Goal: Use online tool/utility: Utilize a website feature to perform a specific function

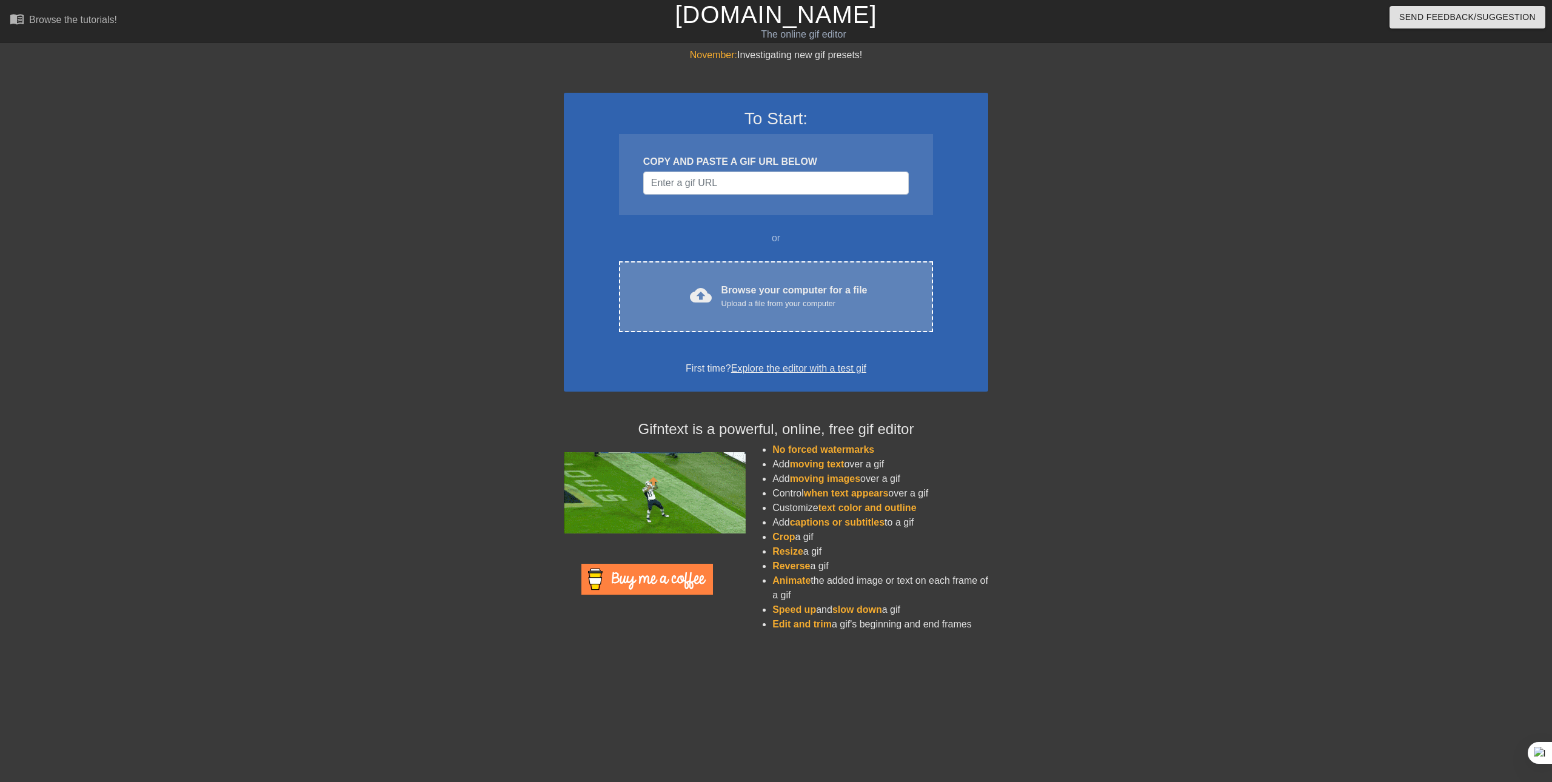
click at [813, 332] on div "cloud_upload Browse your computer for a file Upload a file from your computer C…" at bounding box center [776, 296] width 314 height 71
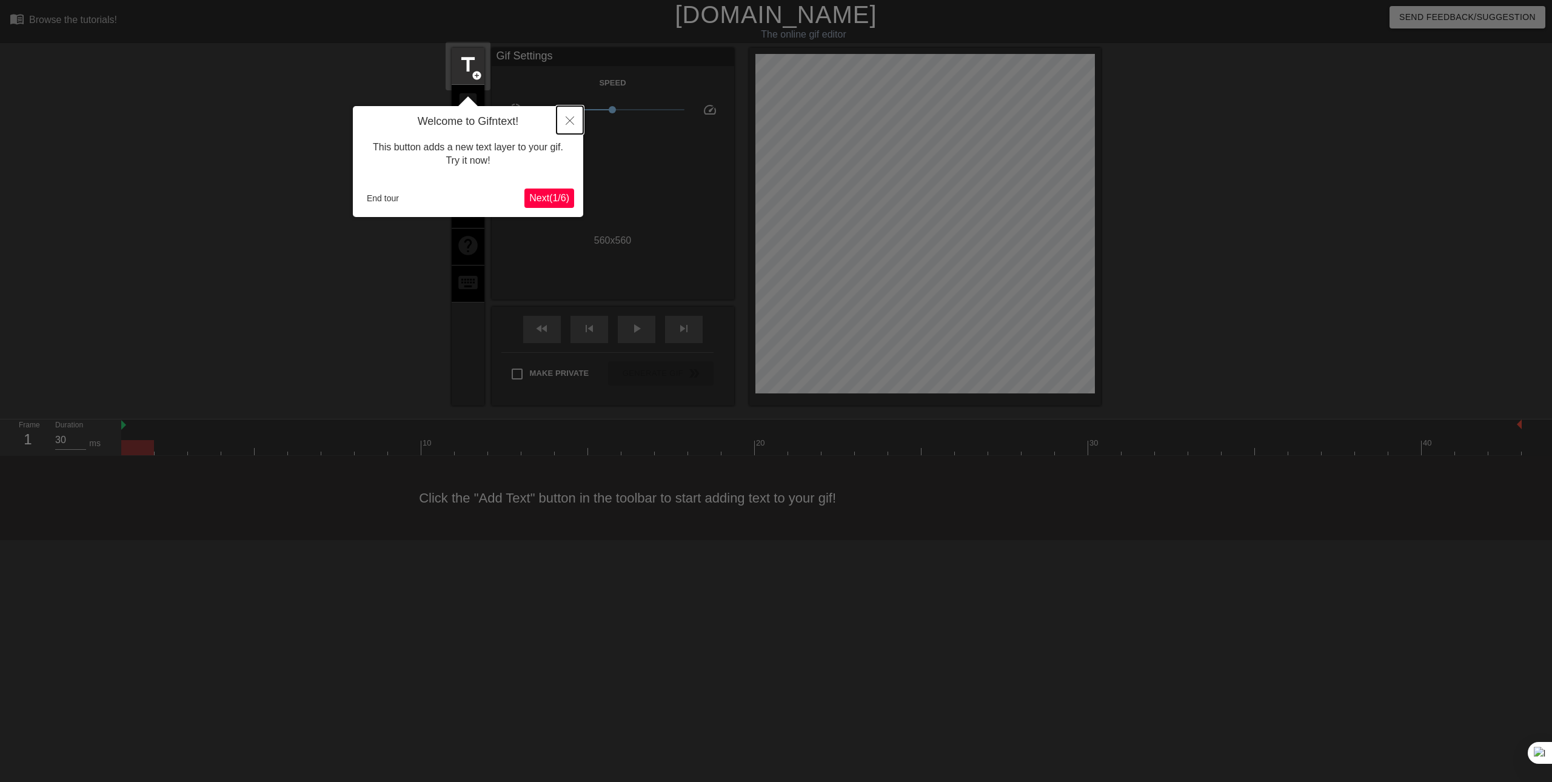
click at [572, 126] on button "Close" at bounding box center [569, 120] width 27 height 28
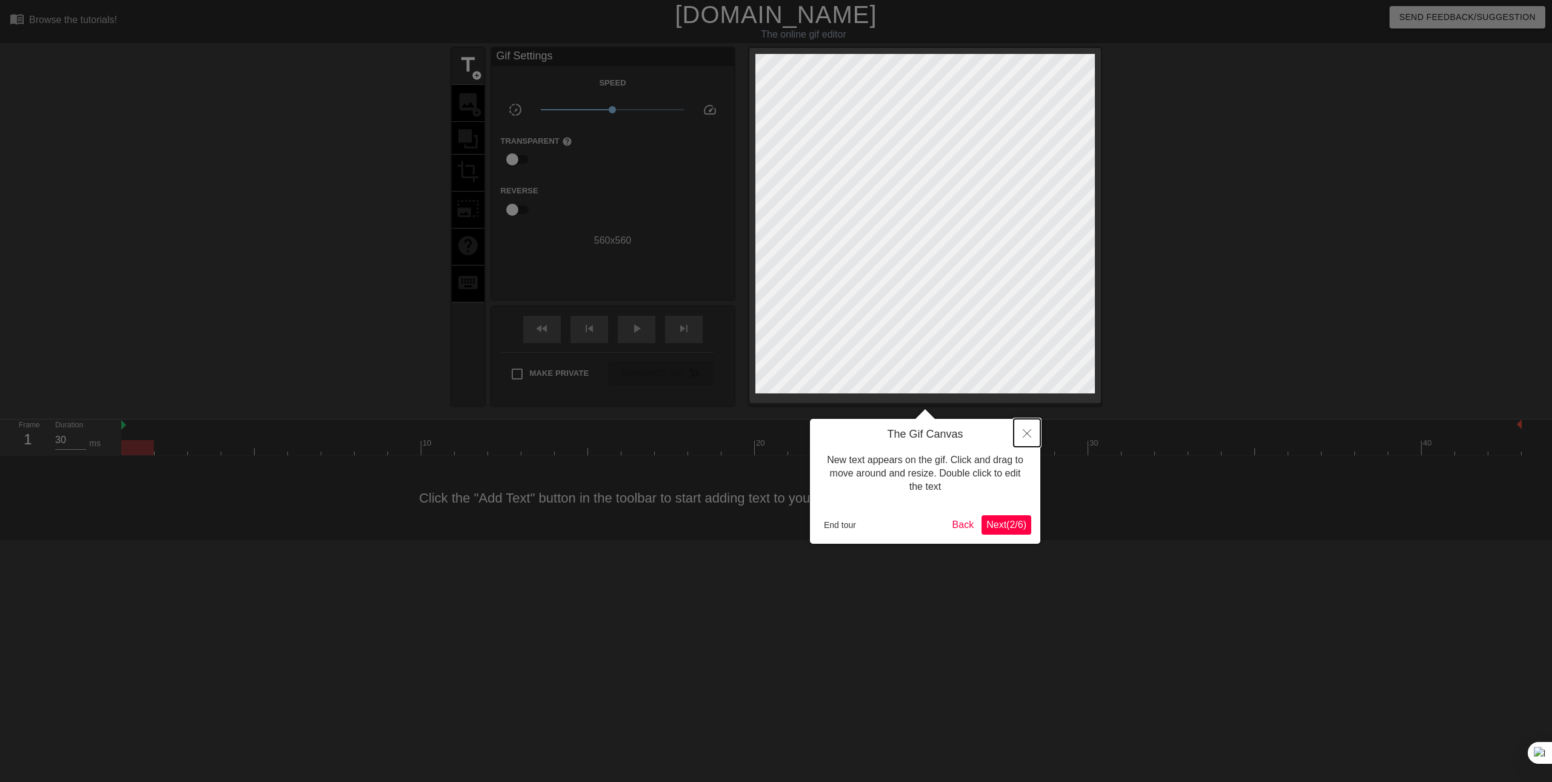
click at [1026, 427] on button "Close" at bounding box center [1026, 433] width 27 height 28
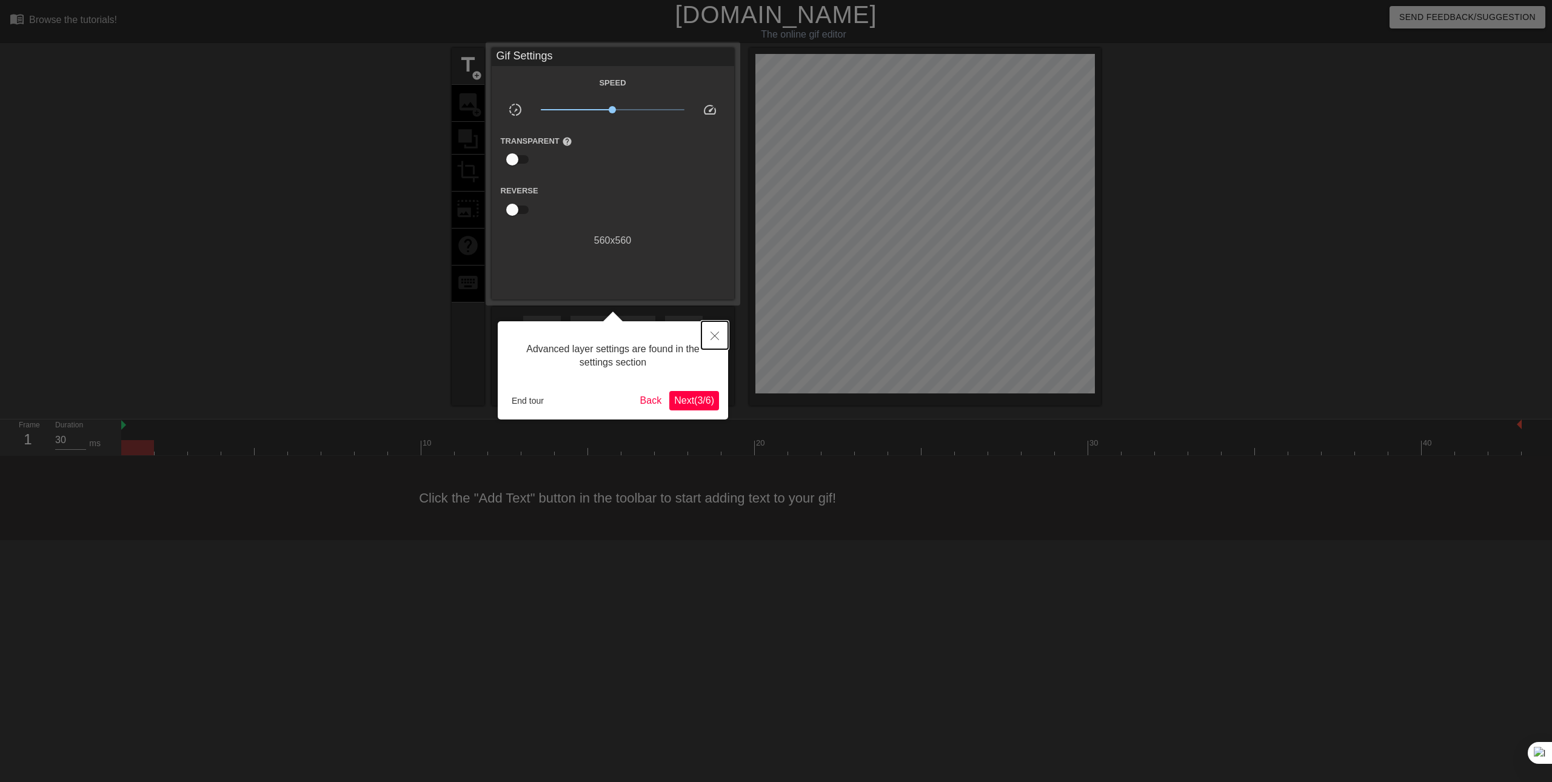
click at [712, 325] on button "Close" at bounding box center [714, 335] width 27 height 28
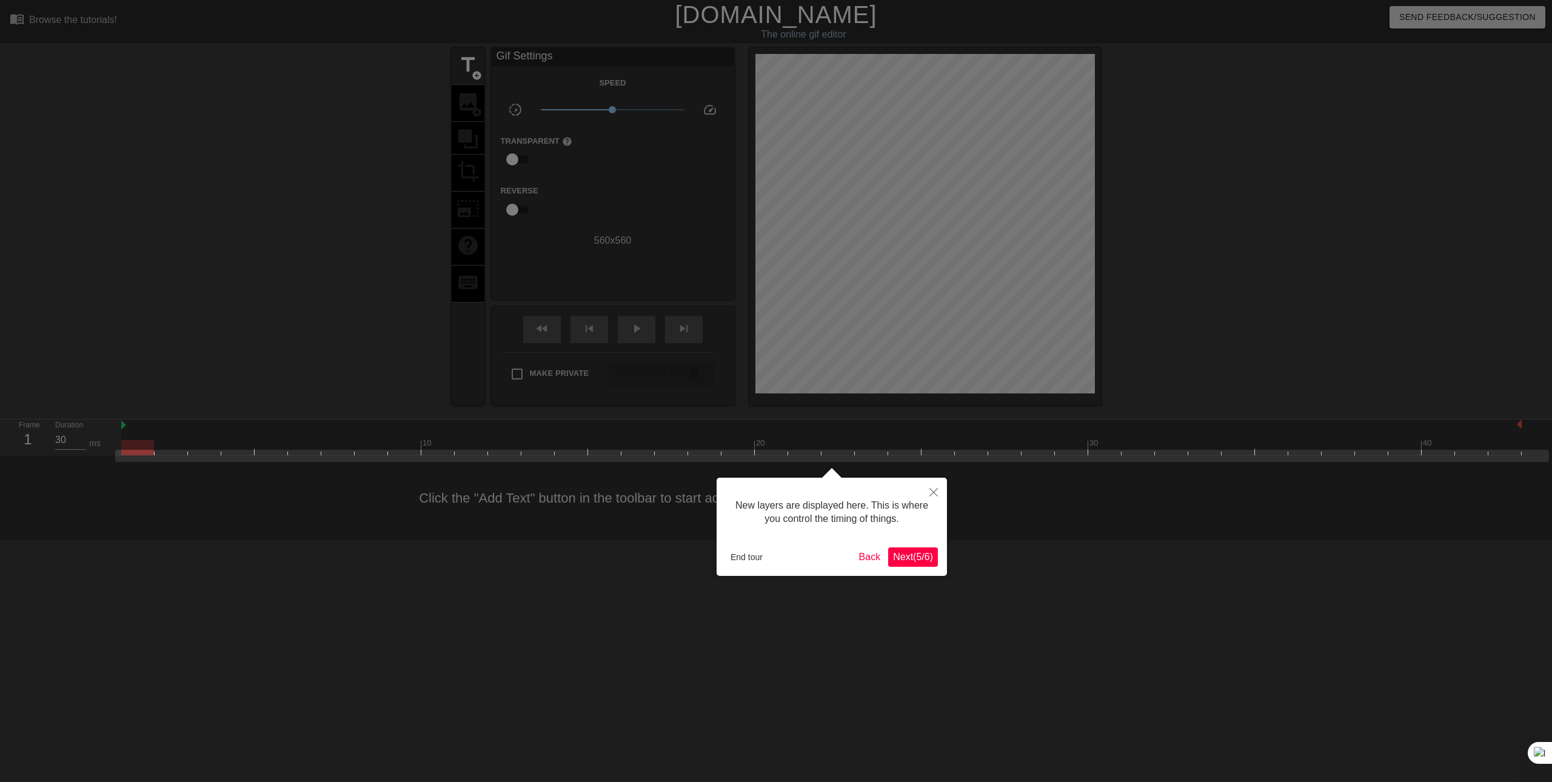
scroll to position [10, 0]
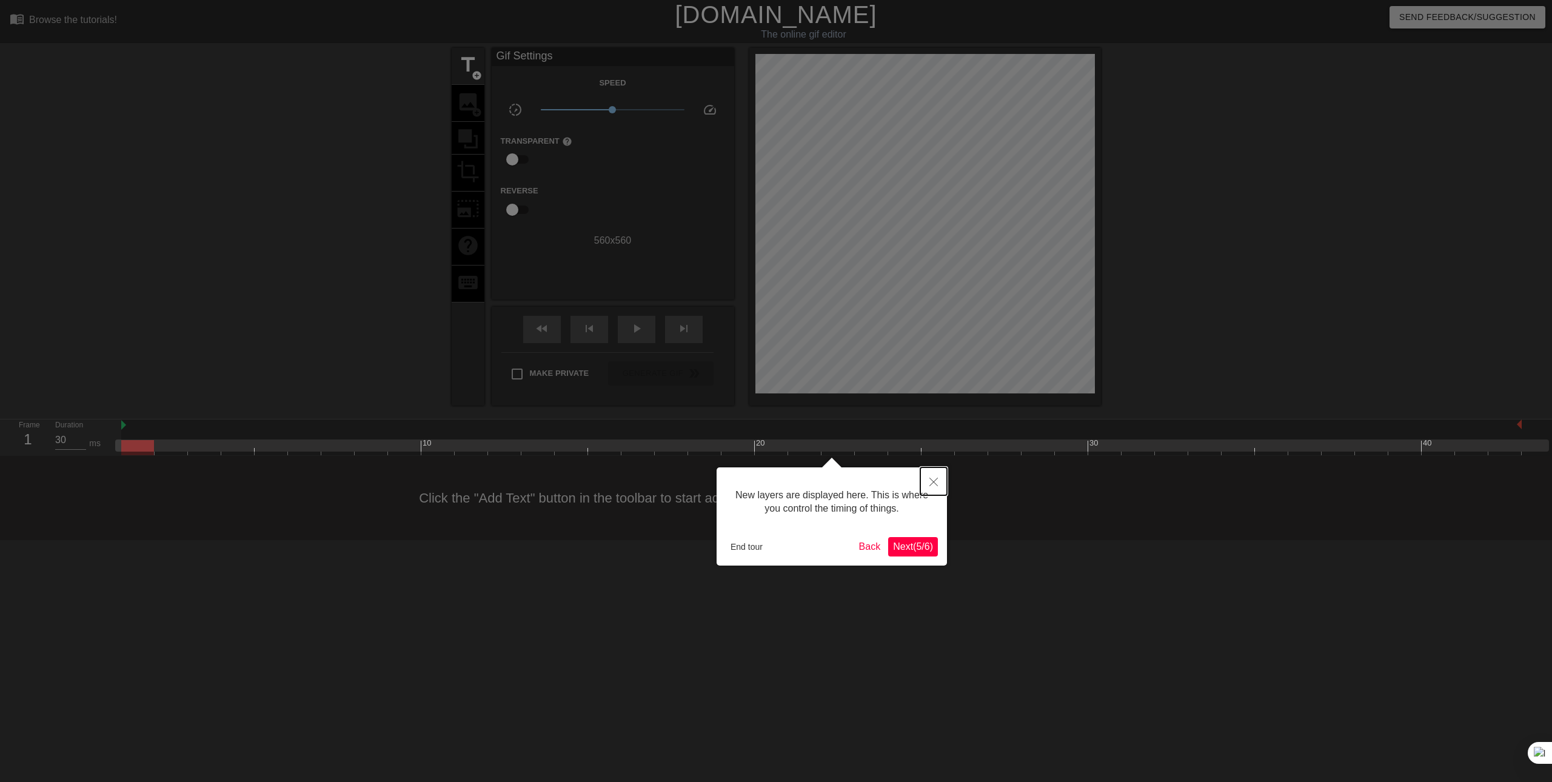
click at [933, 478] on icon "Close" at bounding box center [933, 482] width 8 height 8
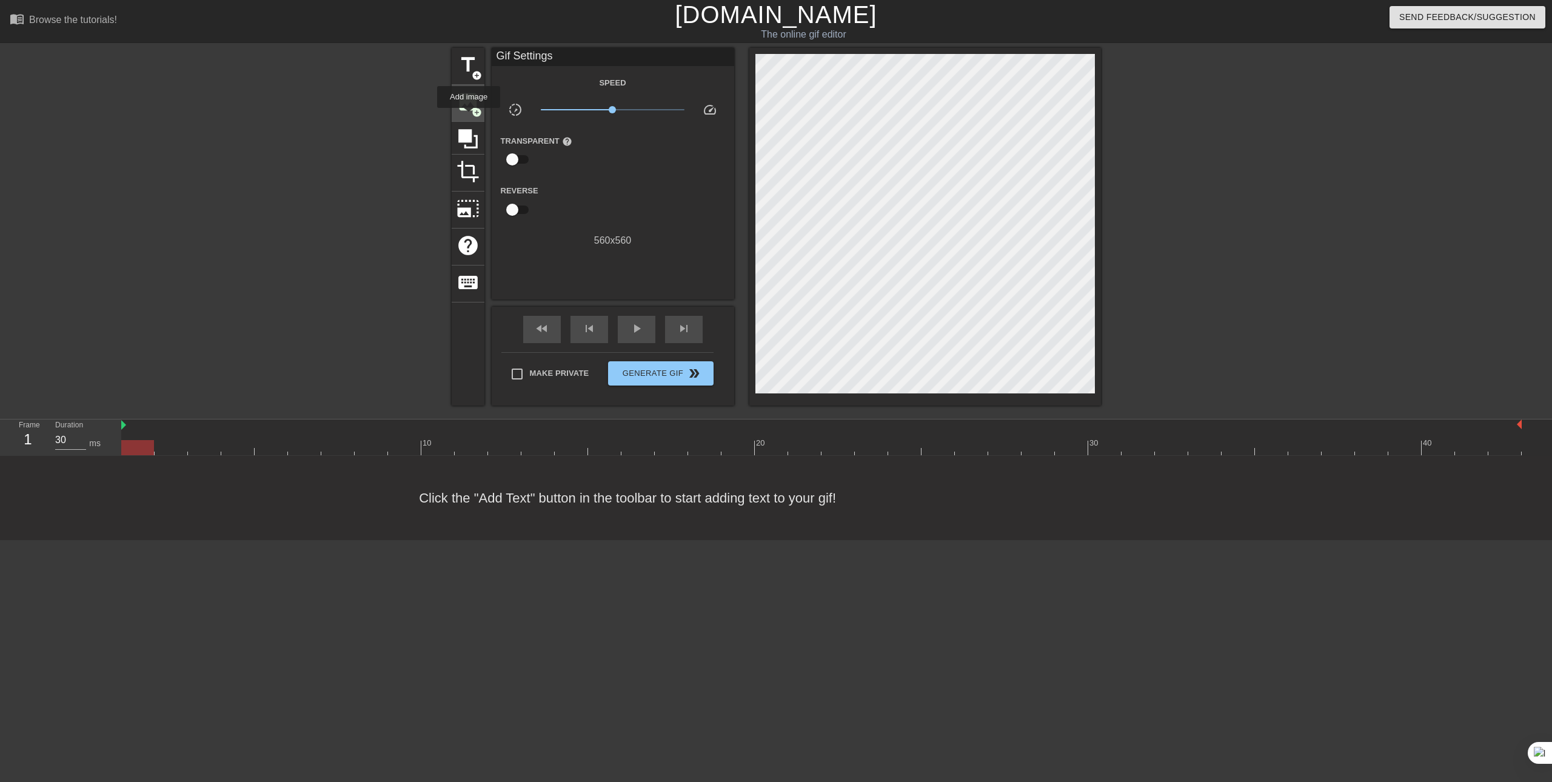
click at [468, 116] on div "image add_circle" at bounding box center [468, 103] width 33 height 37
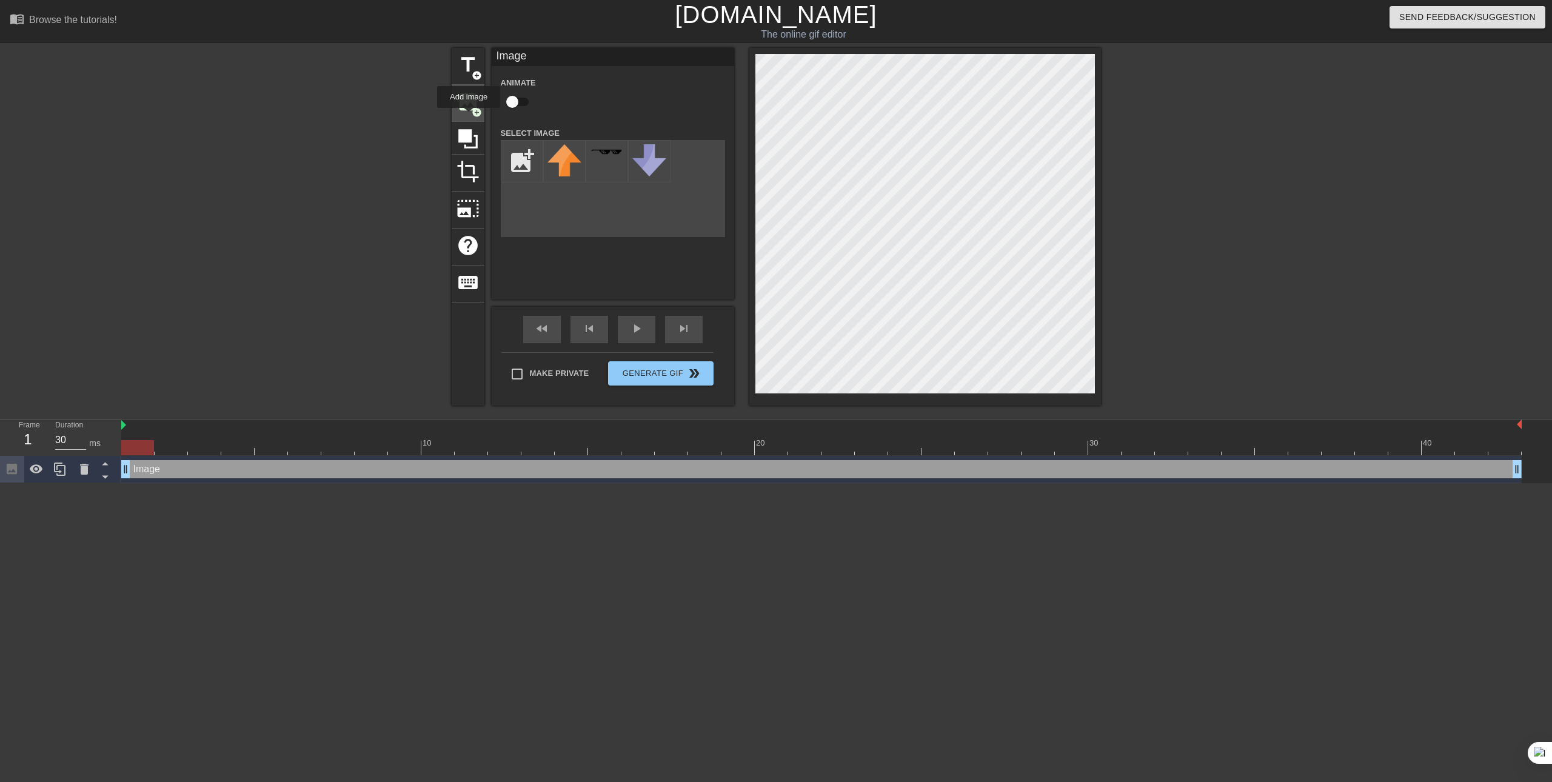
scroll to position [0, 0]
click at [525, 159] on input "file" at bounding box center [521, 161] width 41 height 41
type input "C:\fakepath\406-4069287_happy-birthday-party-hat-happy-birthday-hat-png.png"
click at [570, 176] on img at bounding box center [564, 163] width 34 height 38
click at [522, 166] on input "file" at bounding box center [521, 161] width 41 height 41
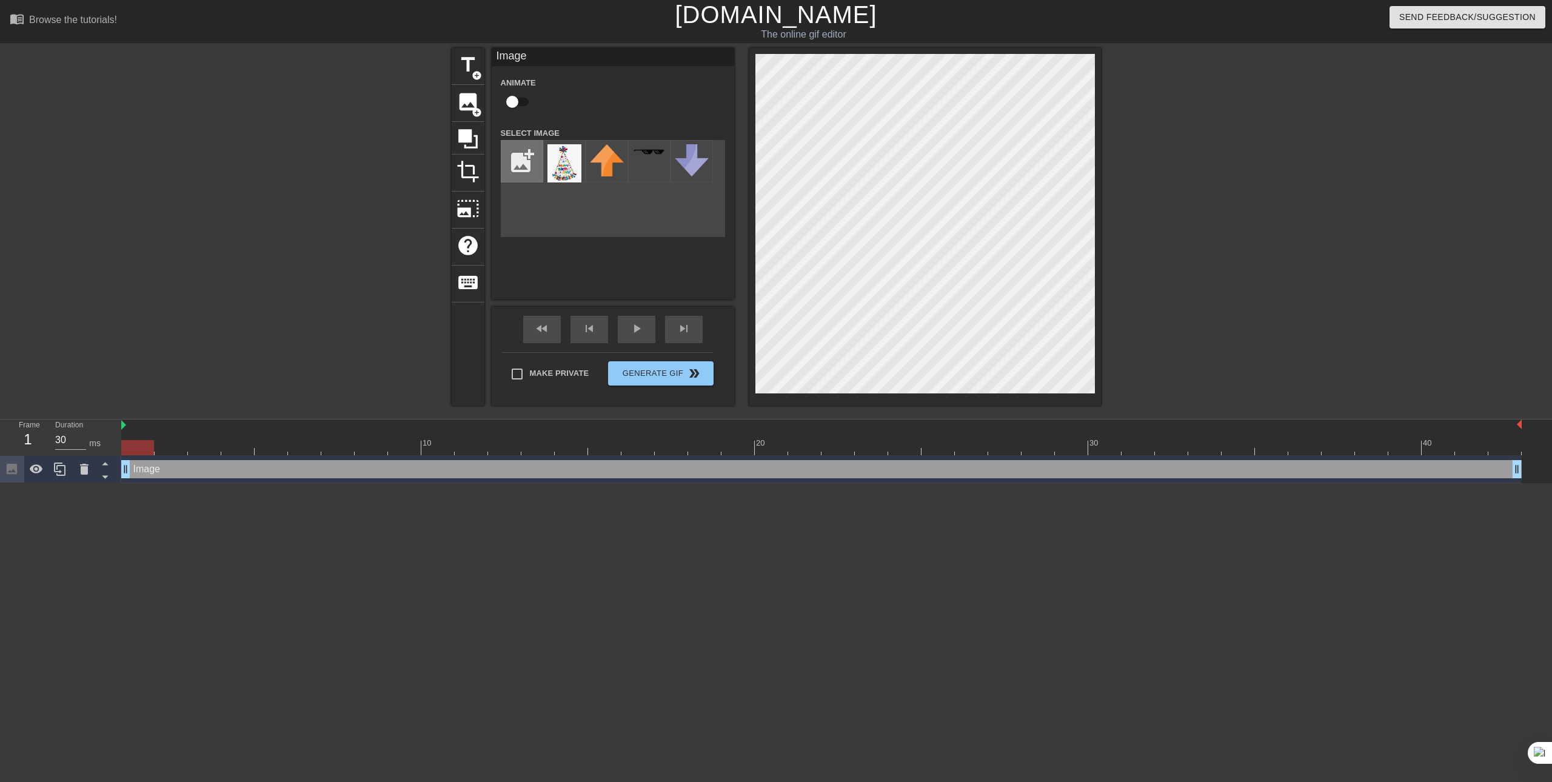
click at [525, 166] on input "file" at bounding box center [521, 161] width 41 height 41
click at [539, 157] on input "file" at bounding box center [521, 161] width 41 height 41
type input "C:\fakepath\[DOMAIN_NAME] - birthday_hat_PNG39.png"
click at [658, 176] on img at bounding box center [649, 160] width 34 height 32
click at [574, 172] on img at bounding box center [564, 166] width 34 height 45
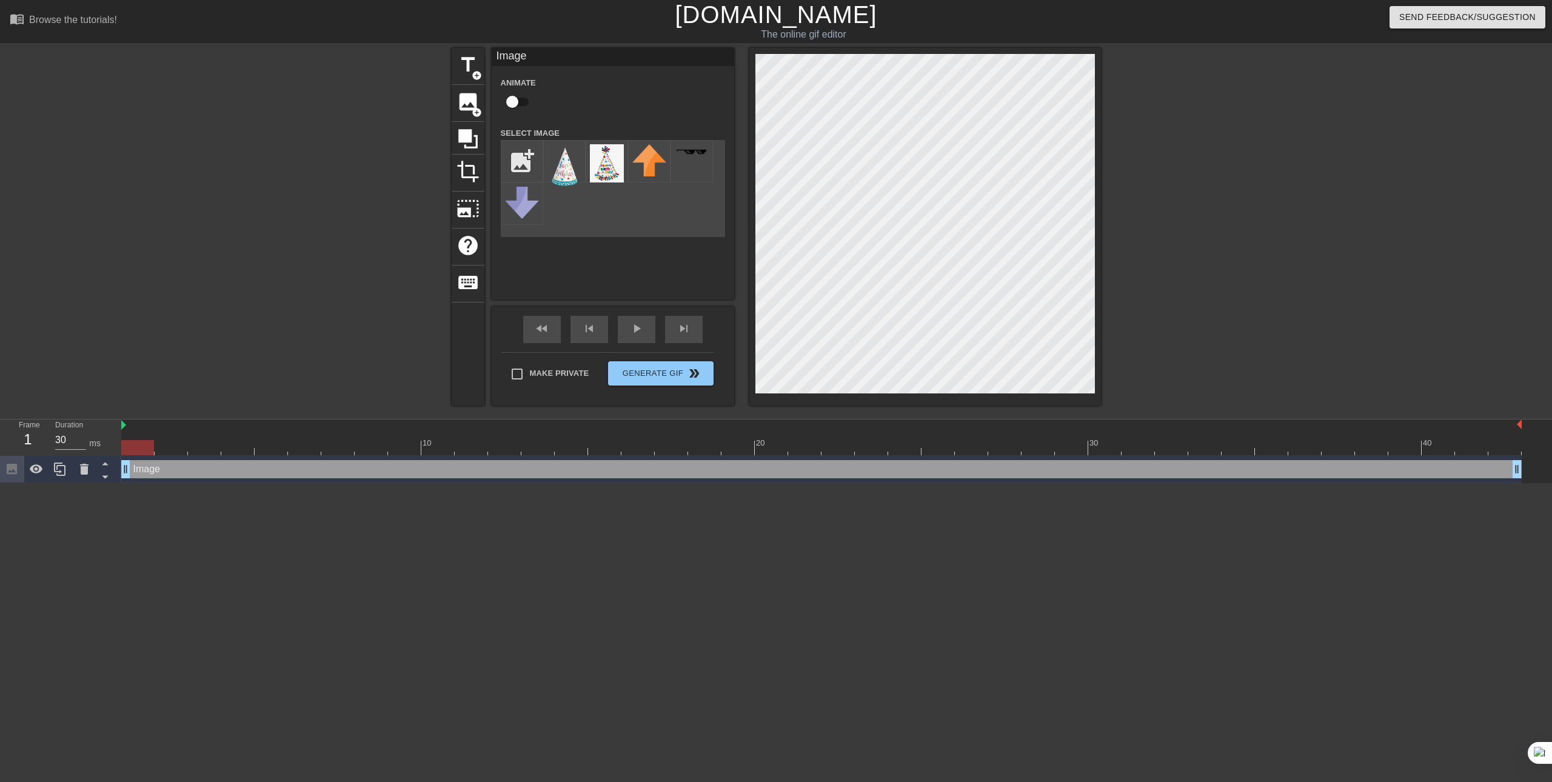
click at [1027, 395] on div at bounding box center [925, 227] width 352 height 358
click at [1059, 52] on div at bounding box center [925, 227] width 352 height 358
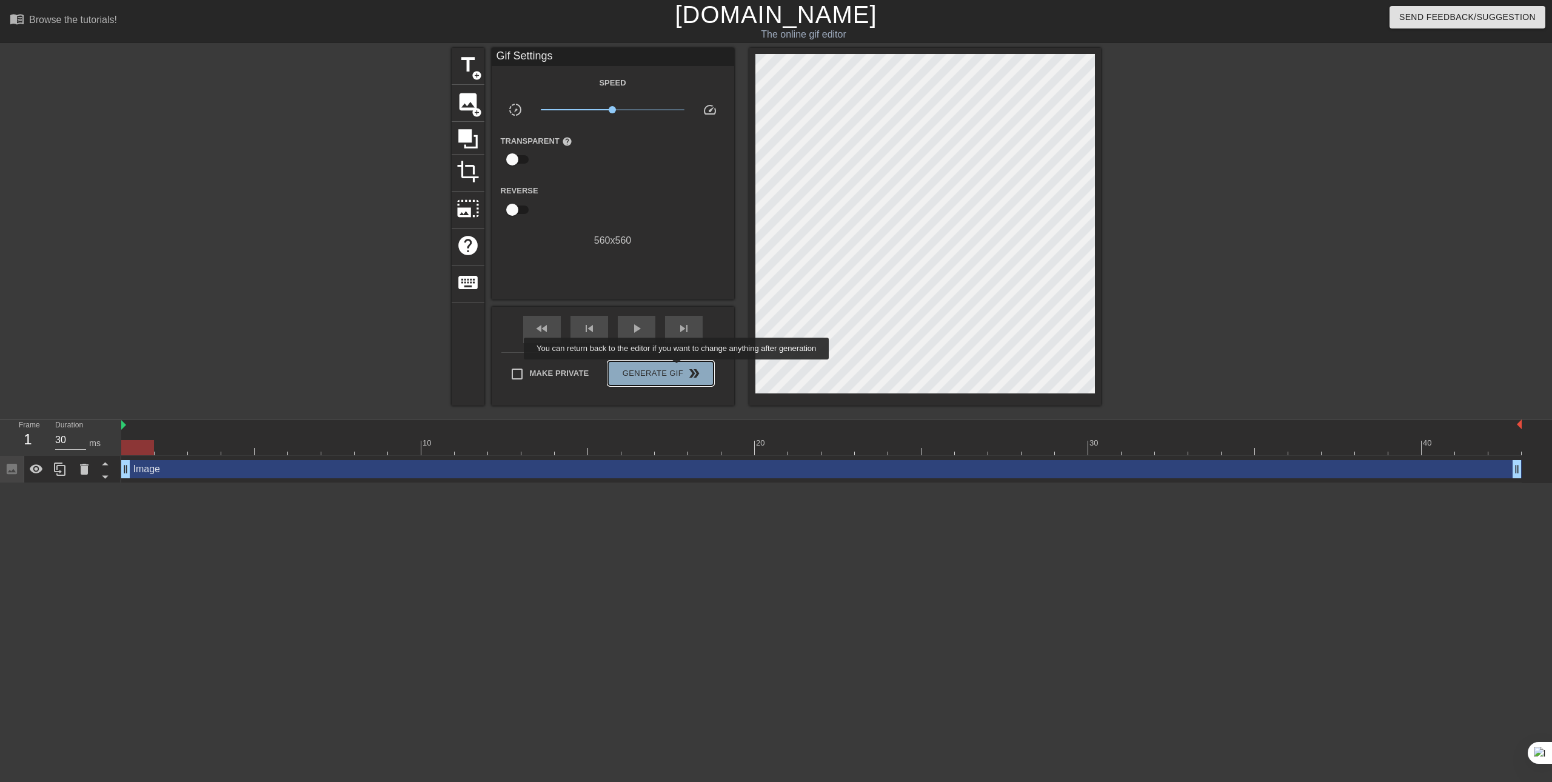
click at [678, 368] on span "Generate Gif double_arrow" at bounding box center [660, 373] width 95 height 15
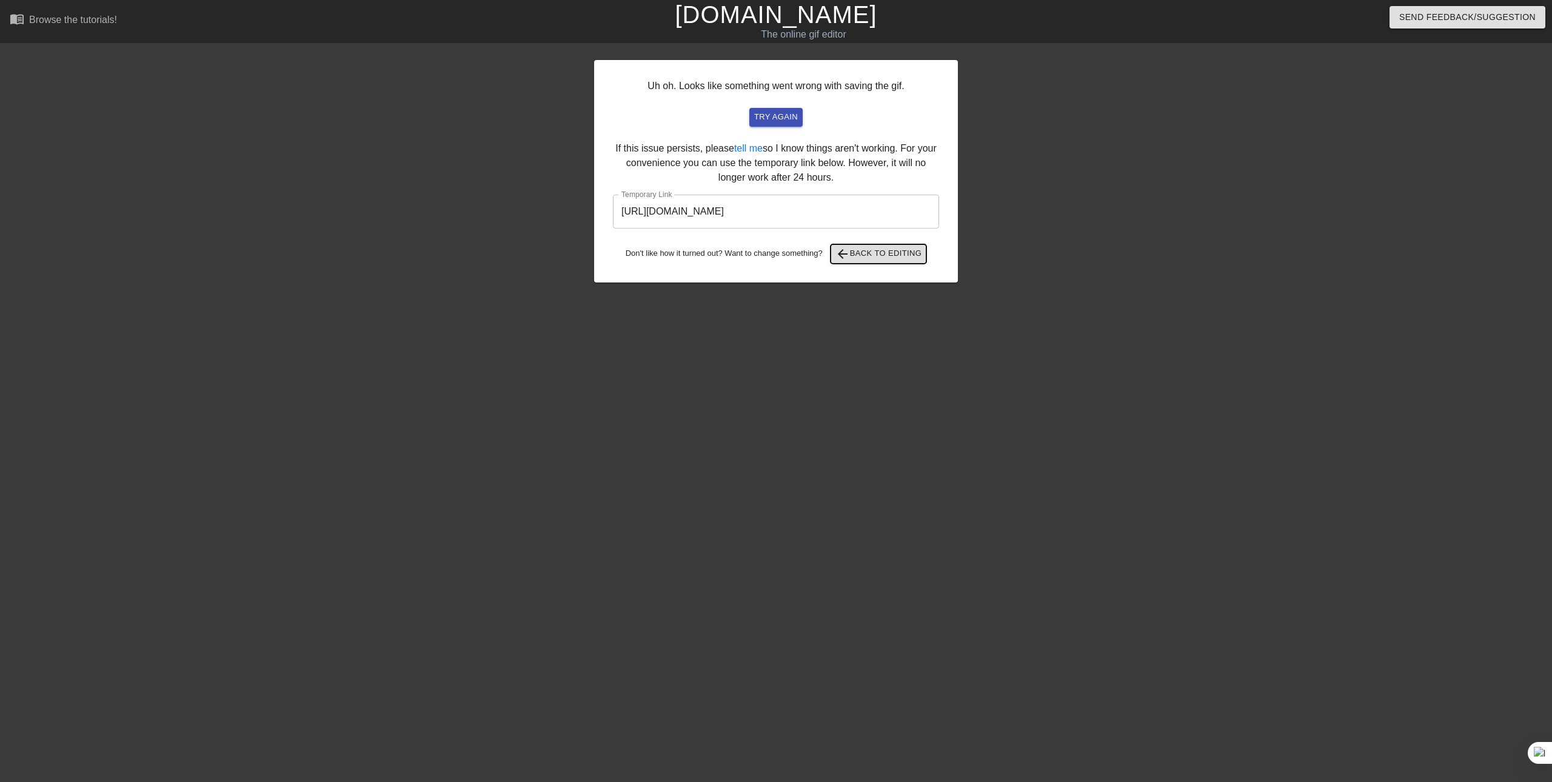
click at [886, 255] on span "arrow_back Back to Editing" at bounding box center [878, 254] width 87 height 15
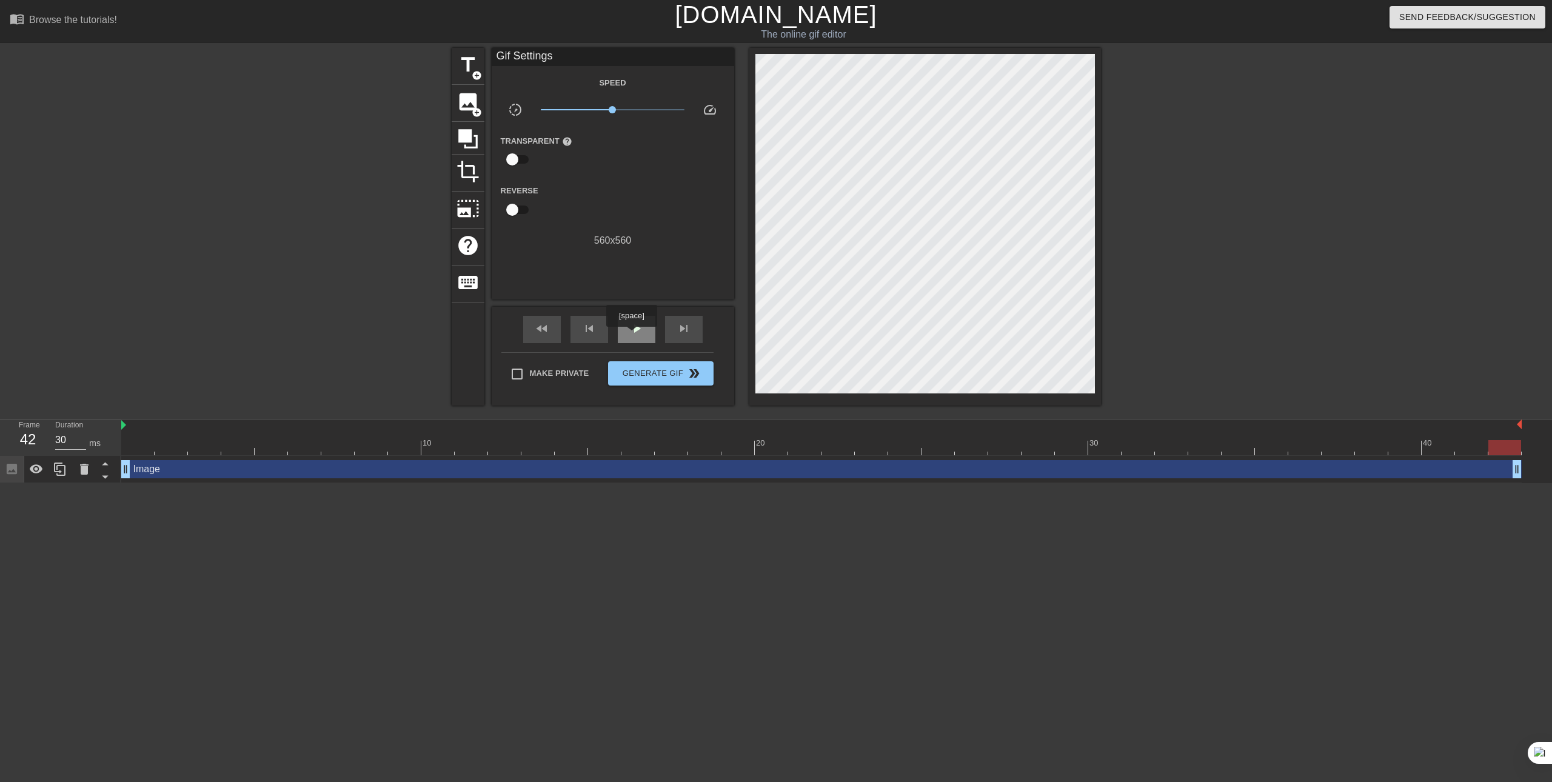
click at [631, 335] on span "play_arrow" at bounding box center [636, 328] width 15 height 15
click at [638, 330] on span "pause" at bounding box center [636, 328] width 15 height 15
click at [547, 330] on span "fast_rewind" at bounding box center [542, 328] width 15 height 15
click at [687, 331] on span "skip_next" at bounding box center [683, 328] width 15 height 15
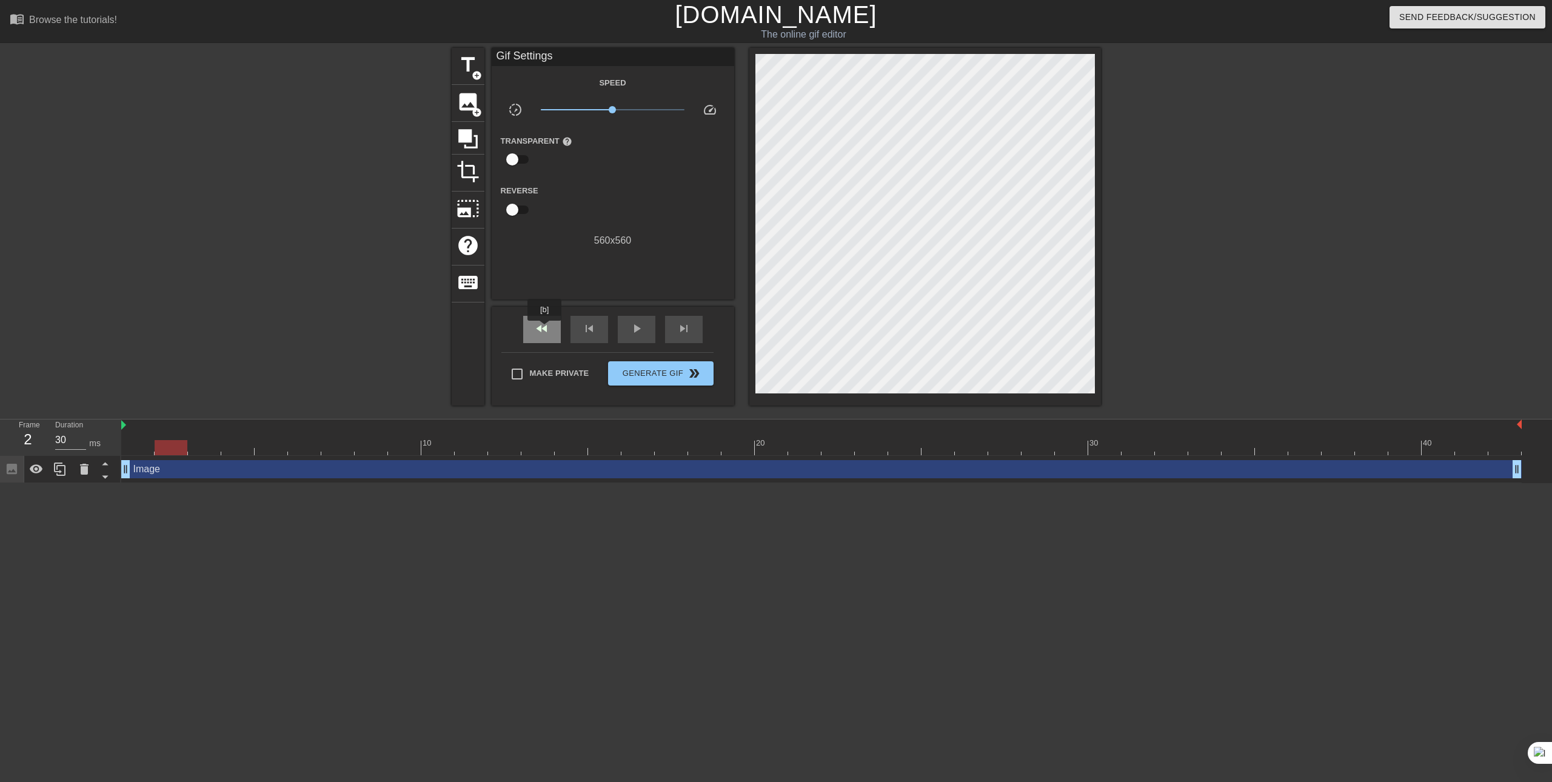
click at [545, 329] on span "fast_rewind" at bounding box center [542, 328] width 15 height 15
click at [672, 330] on div "skip_next" at bounding box center [684, 329] width 38 height 27
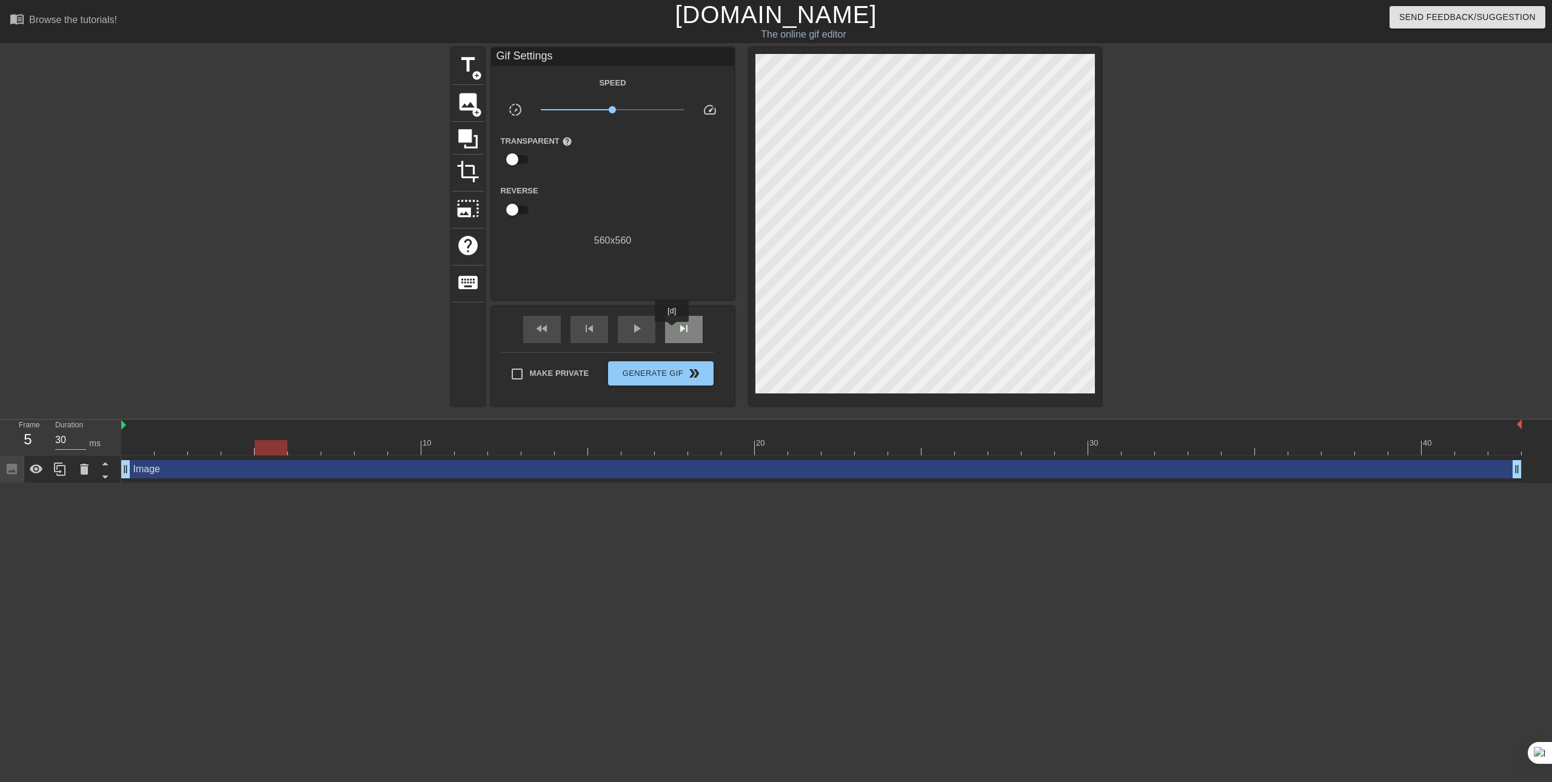
click at [672, 330] on div "skip_next" at bounding box center [684, 329] width 38 height 27
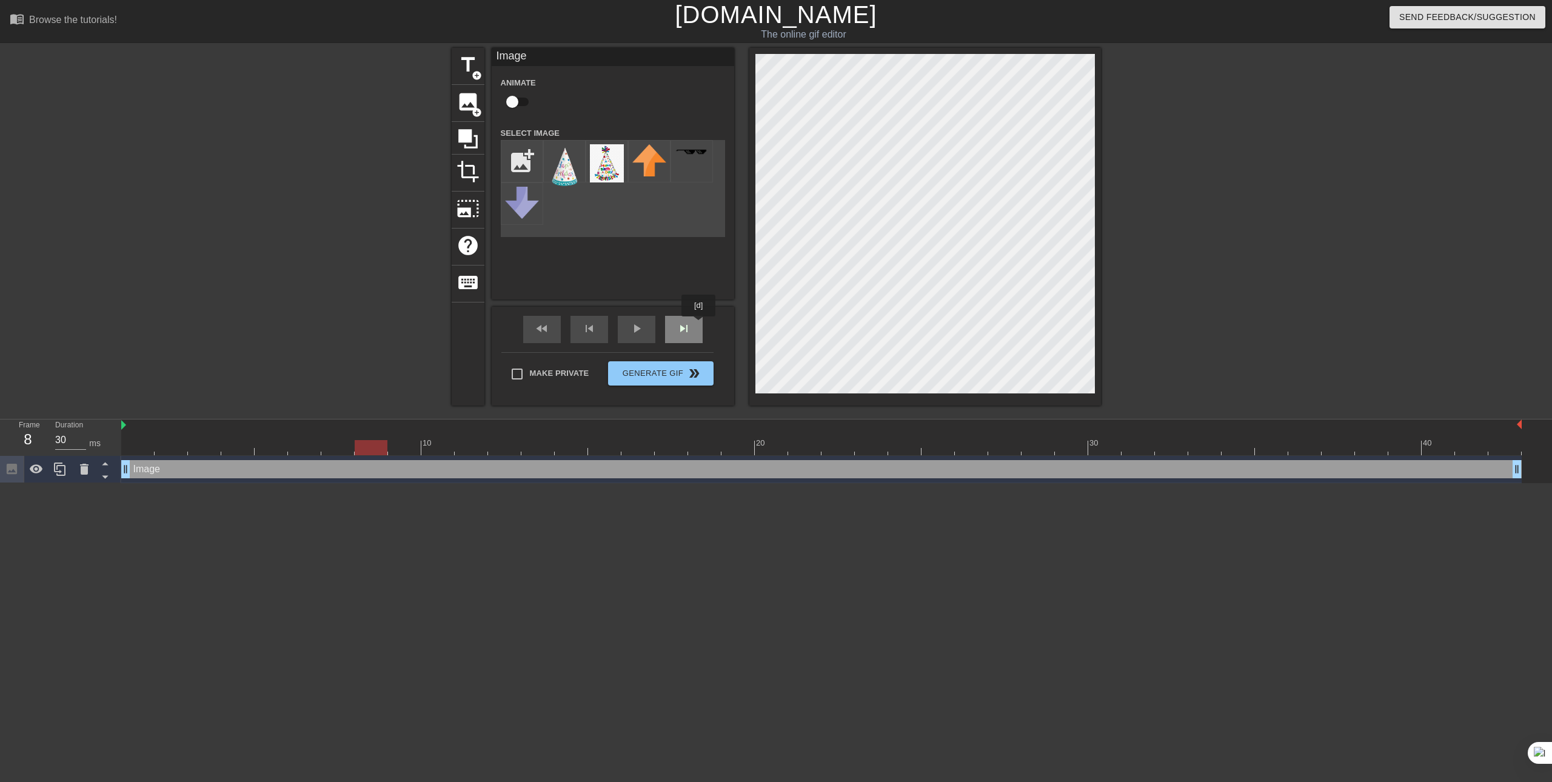
click at [699, 325] on div "skip_next" at bounding box center [684, 329] width 38 height 27
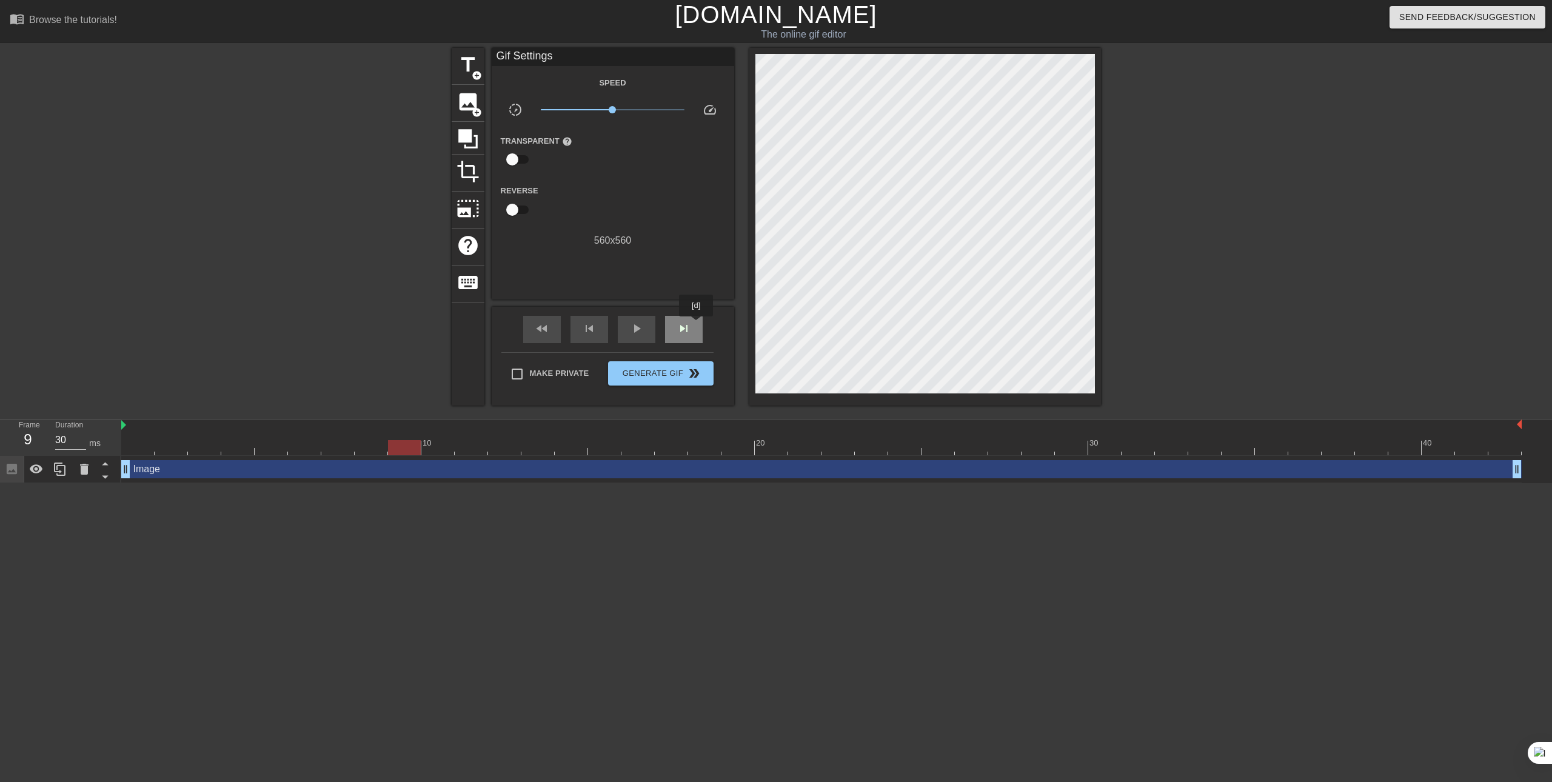
click at [696, 325] on div "skip_next" at bounding box center [684, 329] width 38 height 27
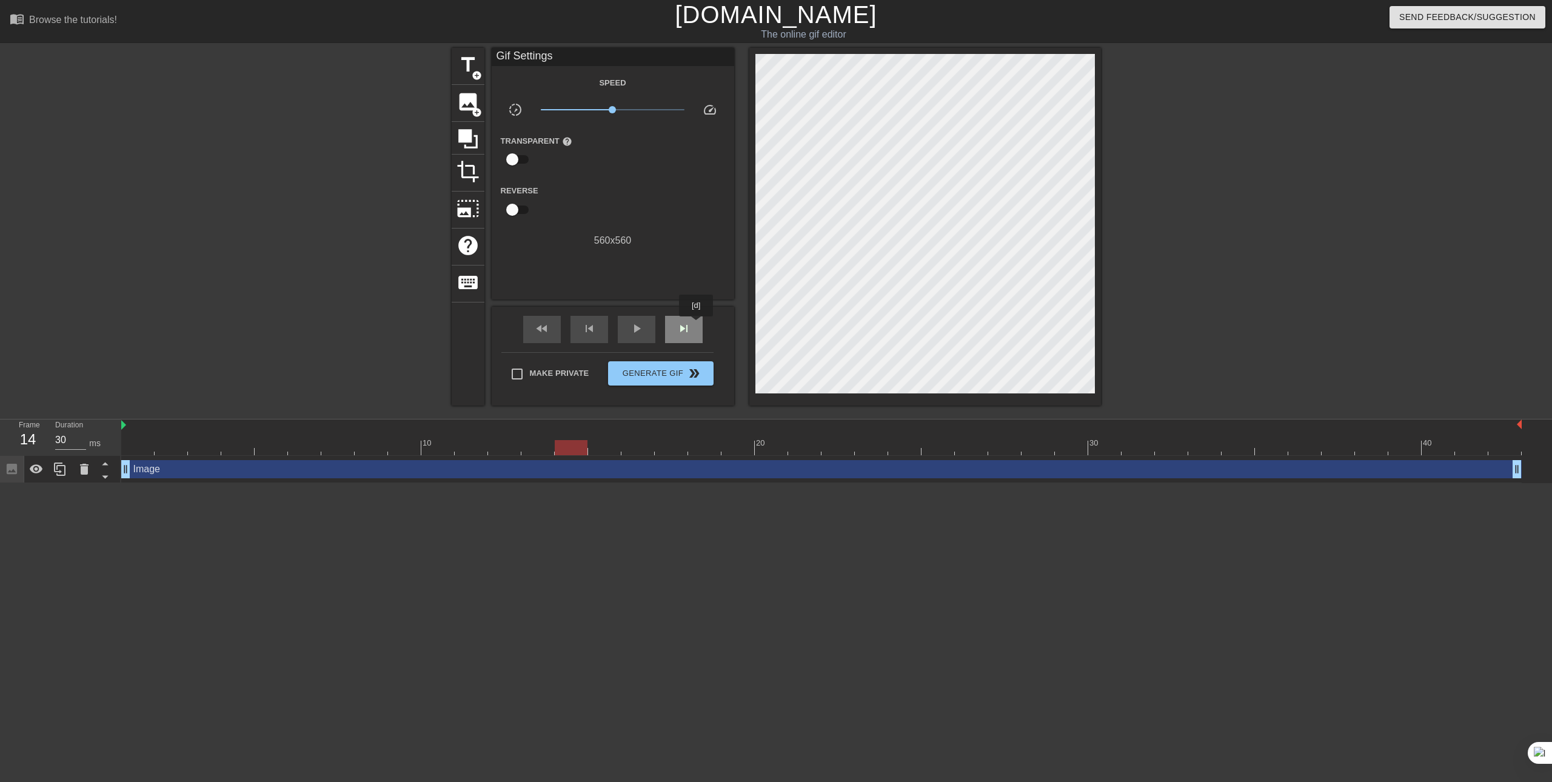
click at [696, 325] on div "skip_next" at bounding box center [684, 329] width 38 height 27
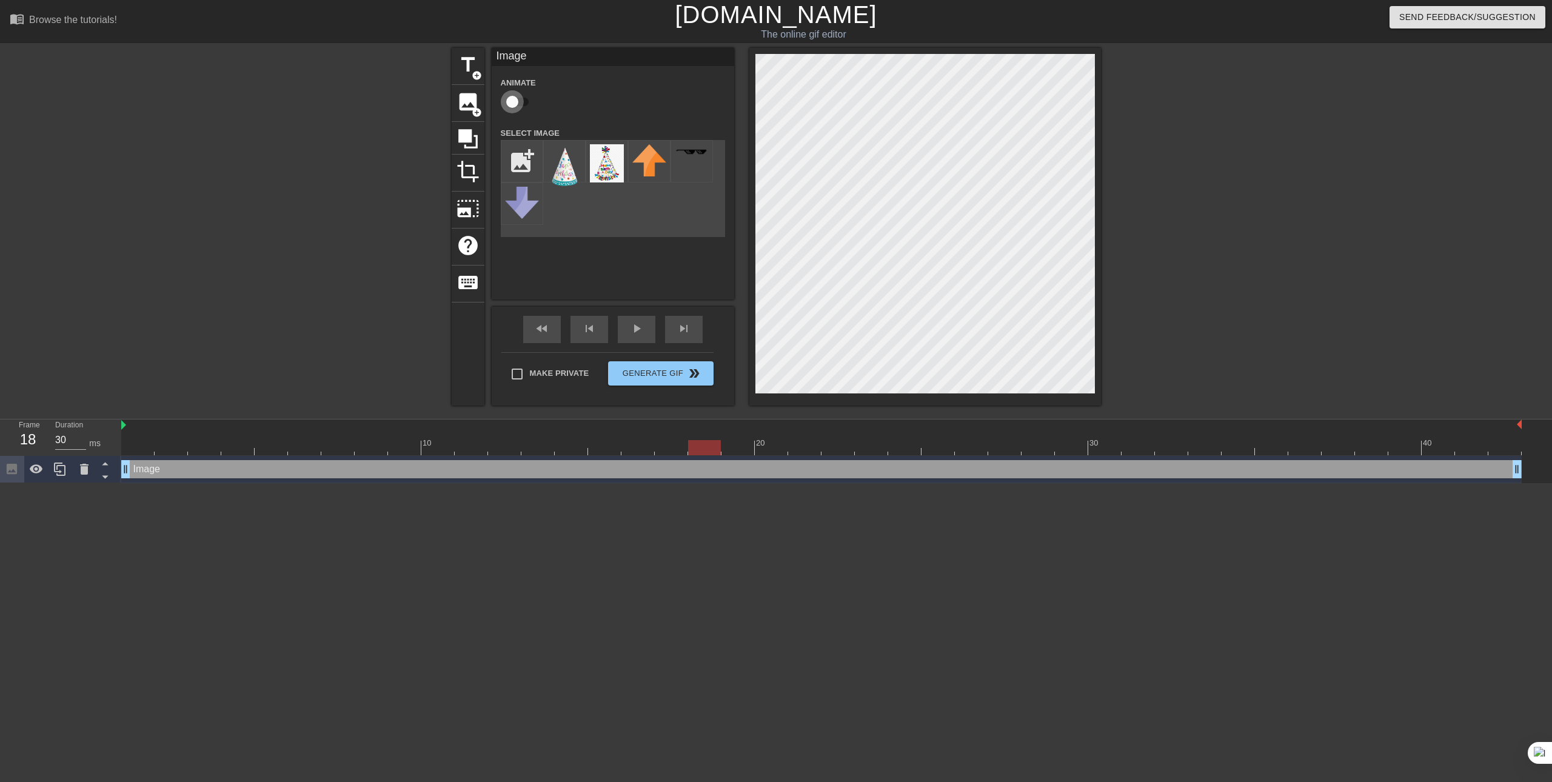
click at [511, 96] on input "checkbox" at bounding box center [512, 101] width 69 height 23
click at [525, 103] on input "checkbox" at bounding box center [523, 101] width 69 height 23
click at [528, 94] on input "checkbox" at bounding box center [512, 101] width 69 height 23
checkbox input "true"
click at [684, 320] on div "skip_next" at bounding box center [684, 329] width 38 height 27
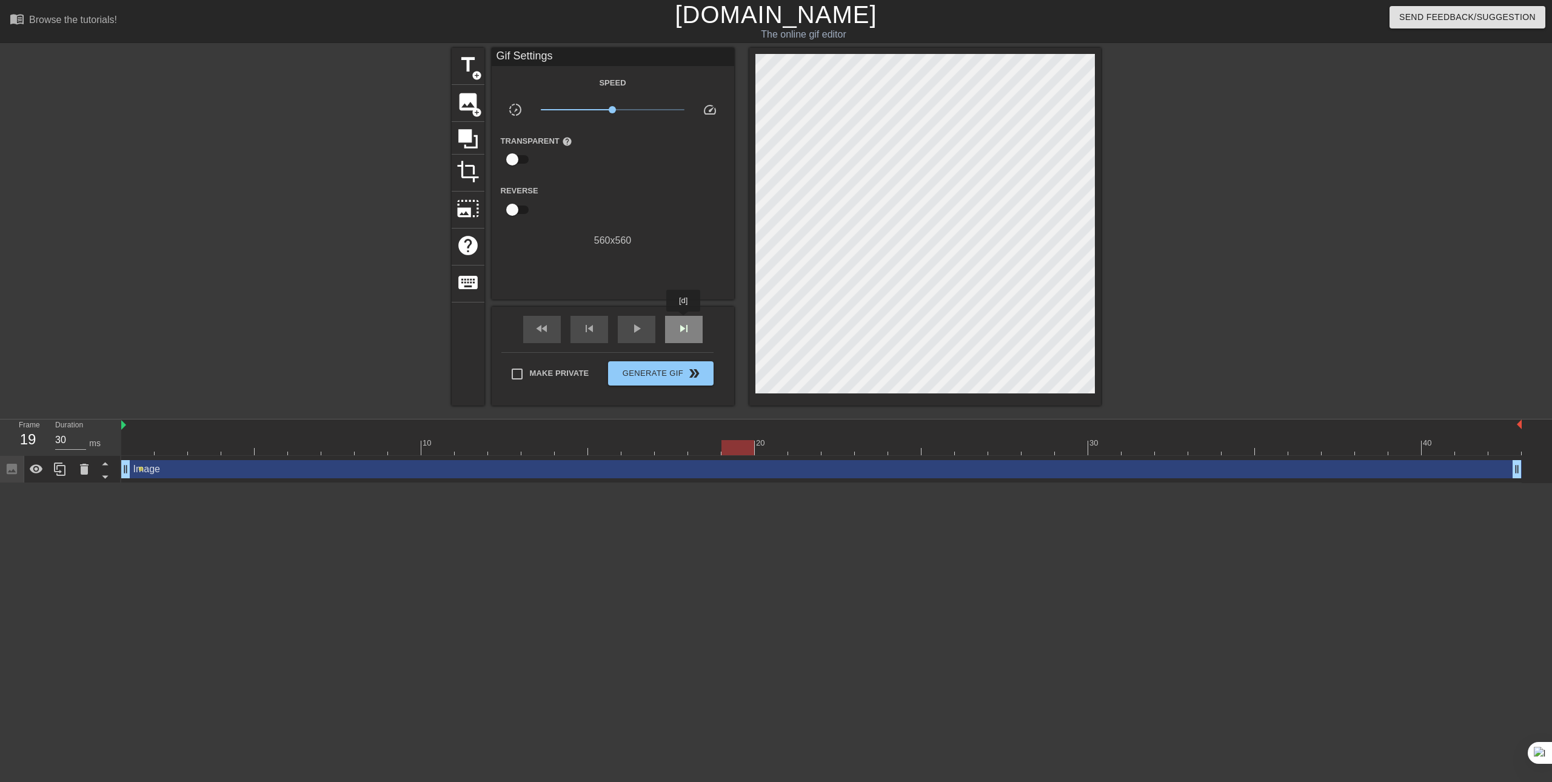
click at [684, 320] on div "skip_next" at bounding box center [684, 329] width 38 height 27
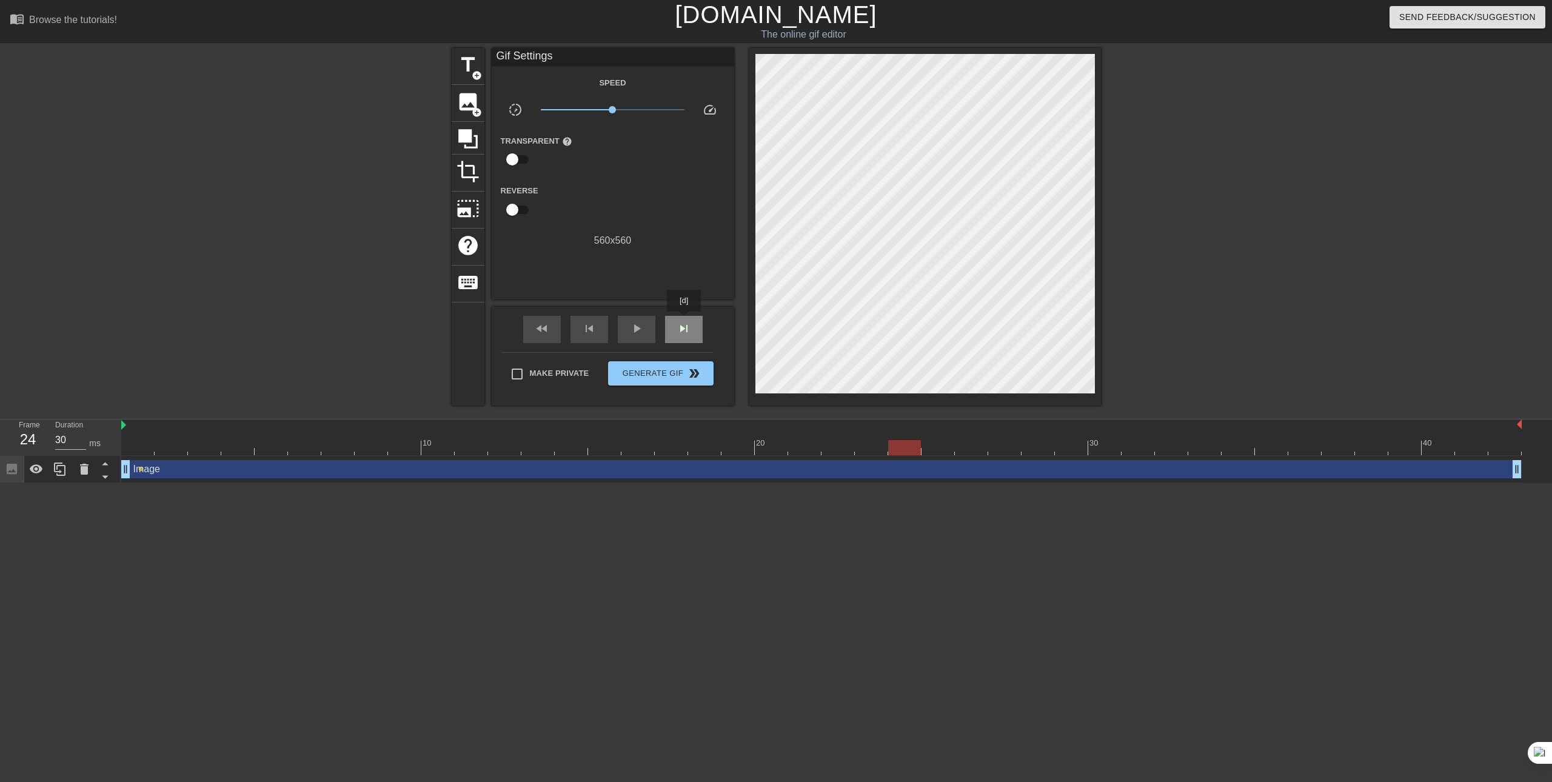
click at [684, 320] on div "skip_next" at bounding box center [684, 329] width 38 height 27
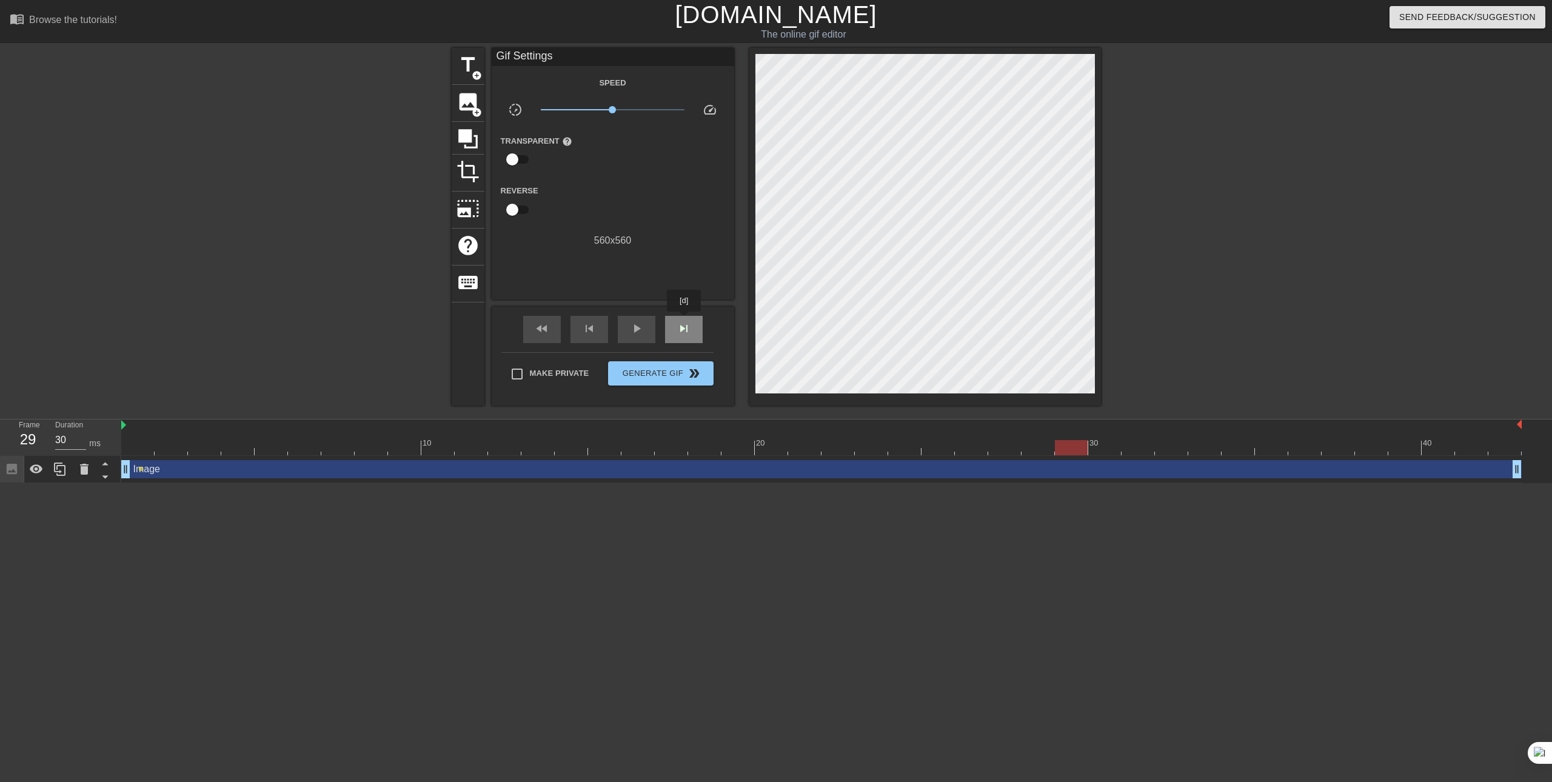
click at [684, 320] on div "skip_next" at bounding box center [684, 329] width 38 height 27
click at [687, 317] on div "skip_next" at bounding box center [684, 329] width 38 height 27
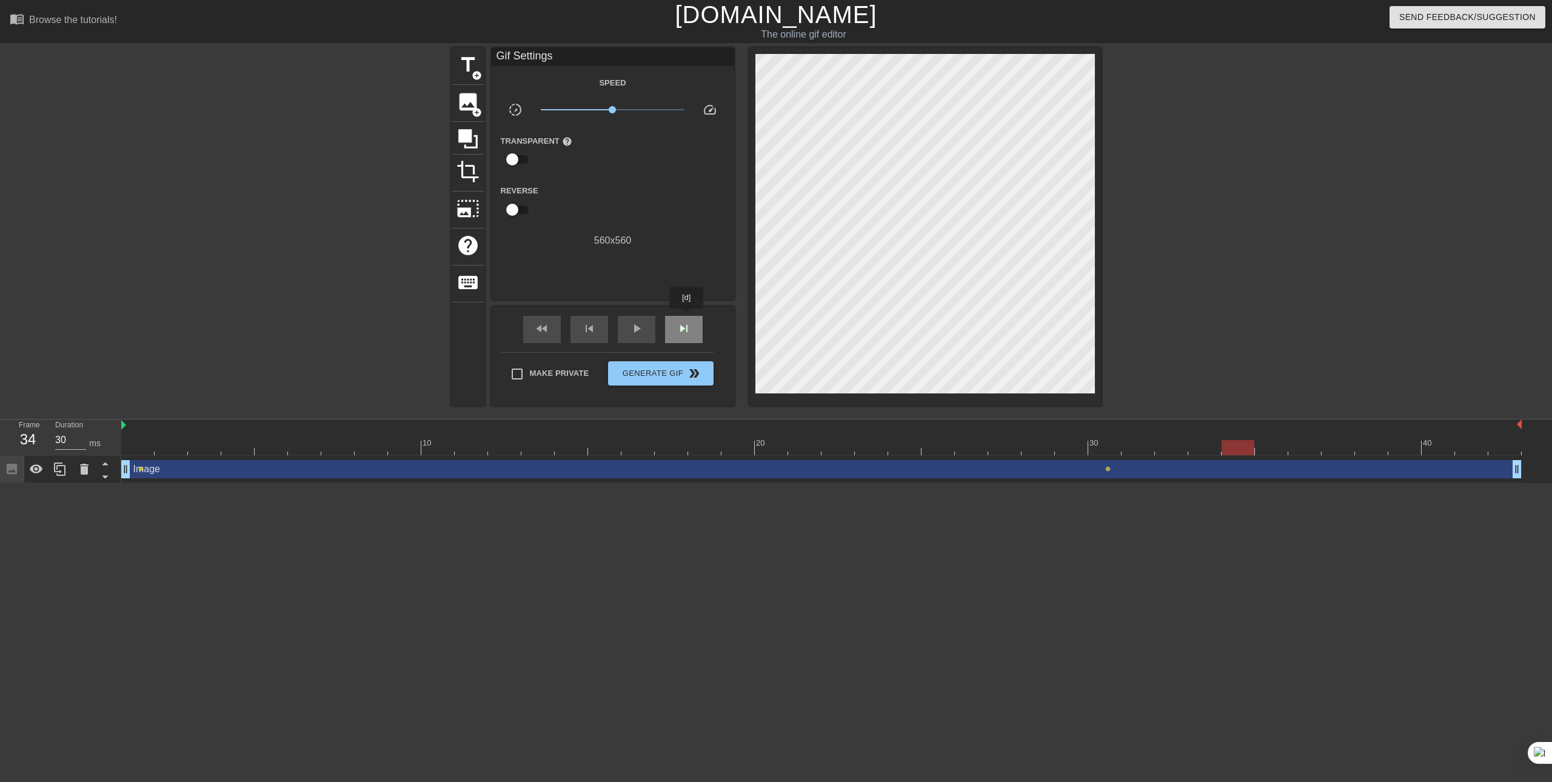
click at [687, 317] on div "skip_next" at bounding box center [684, 329] width 38 height 27
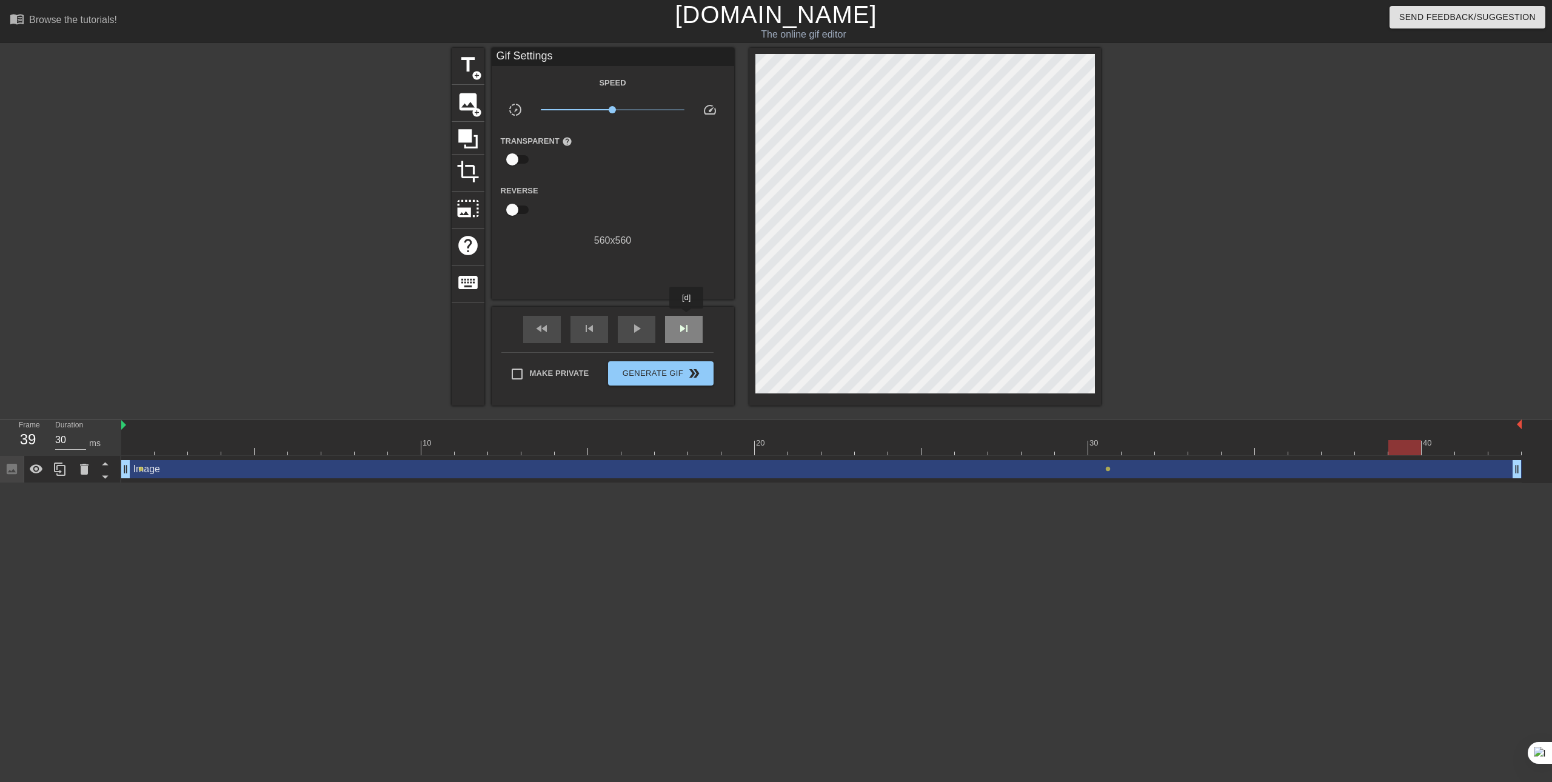
click at [687, 317] on div "skip_next" at bounding box center [684, 329] width 38 height 27
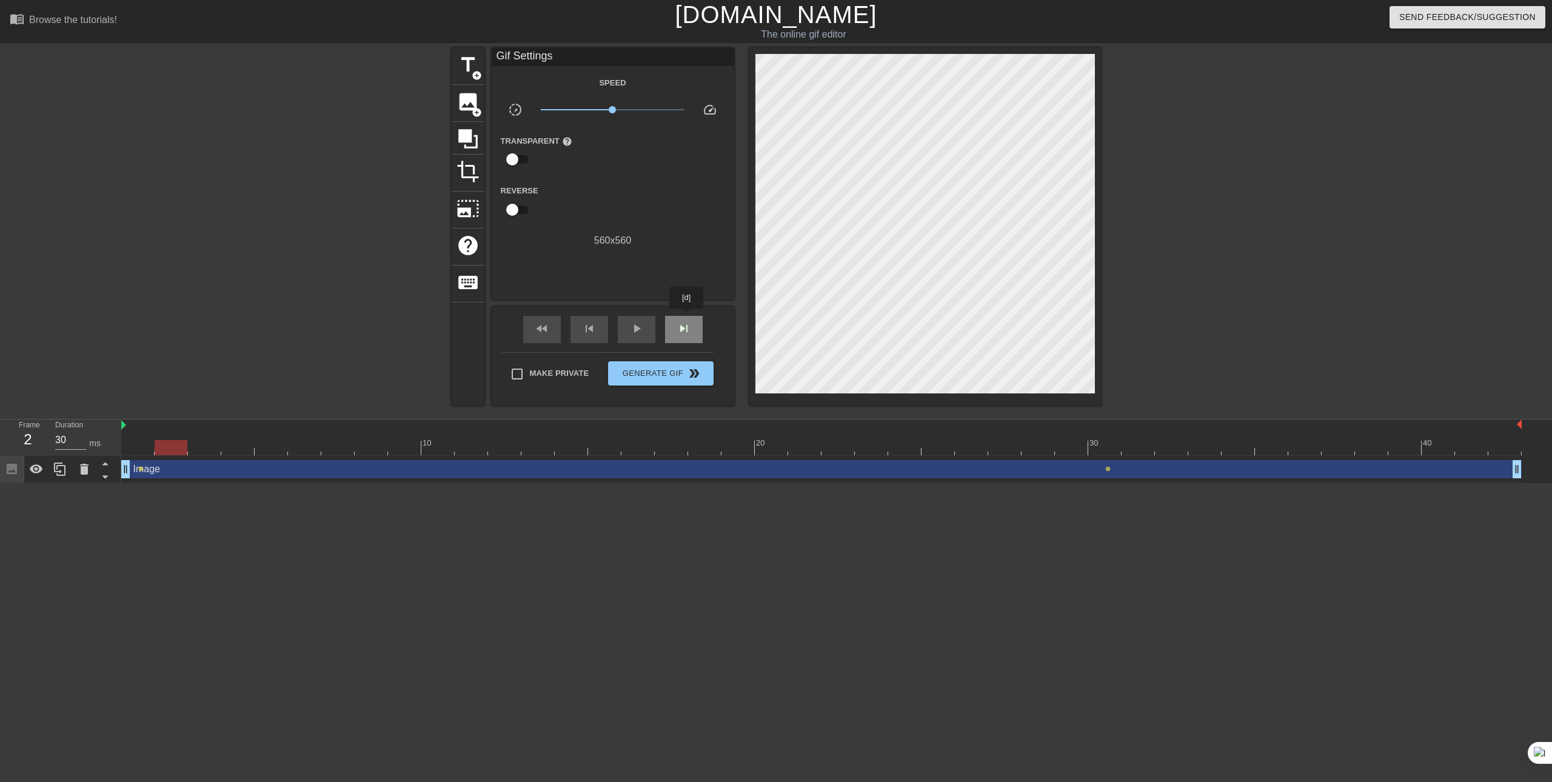
click at [687, 317] on div "skip_next" at bounding box center [684, 329] width 38 height 27
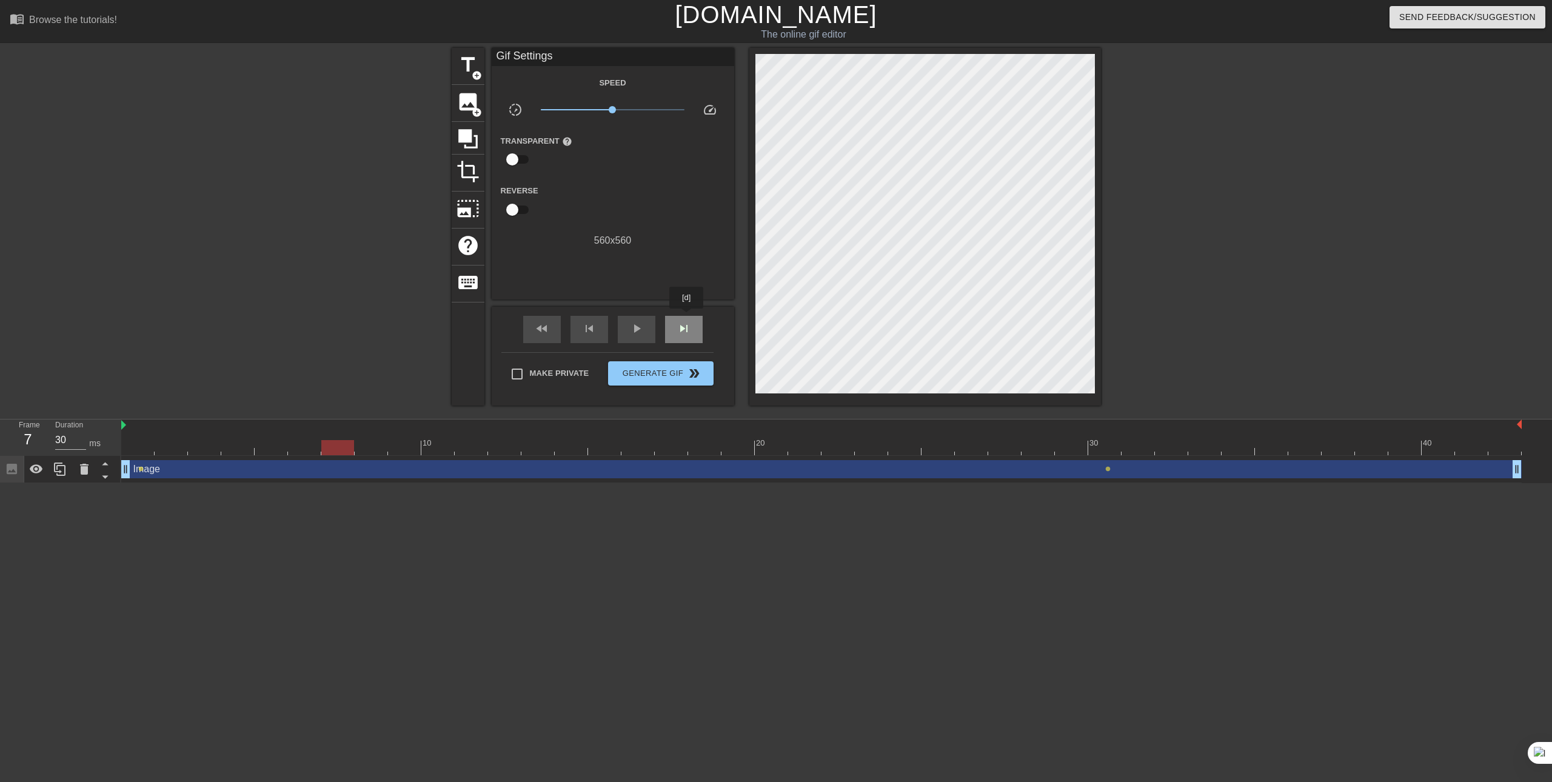
click at [687, 317] on div "skip_next" at bounding box center [684, 329] width 38 height 27
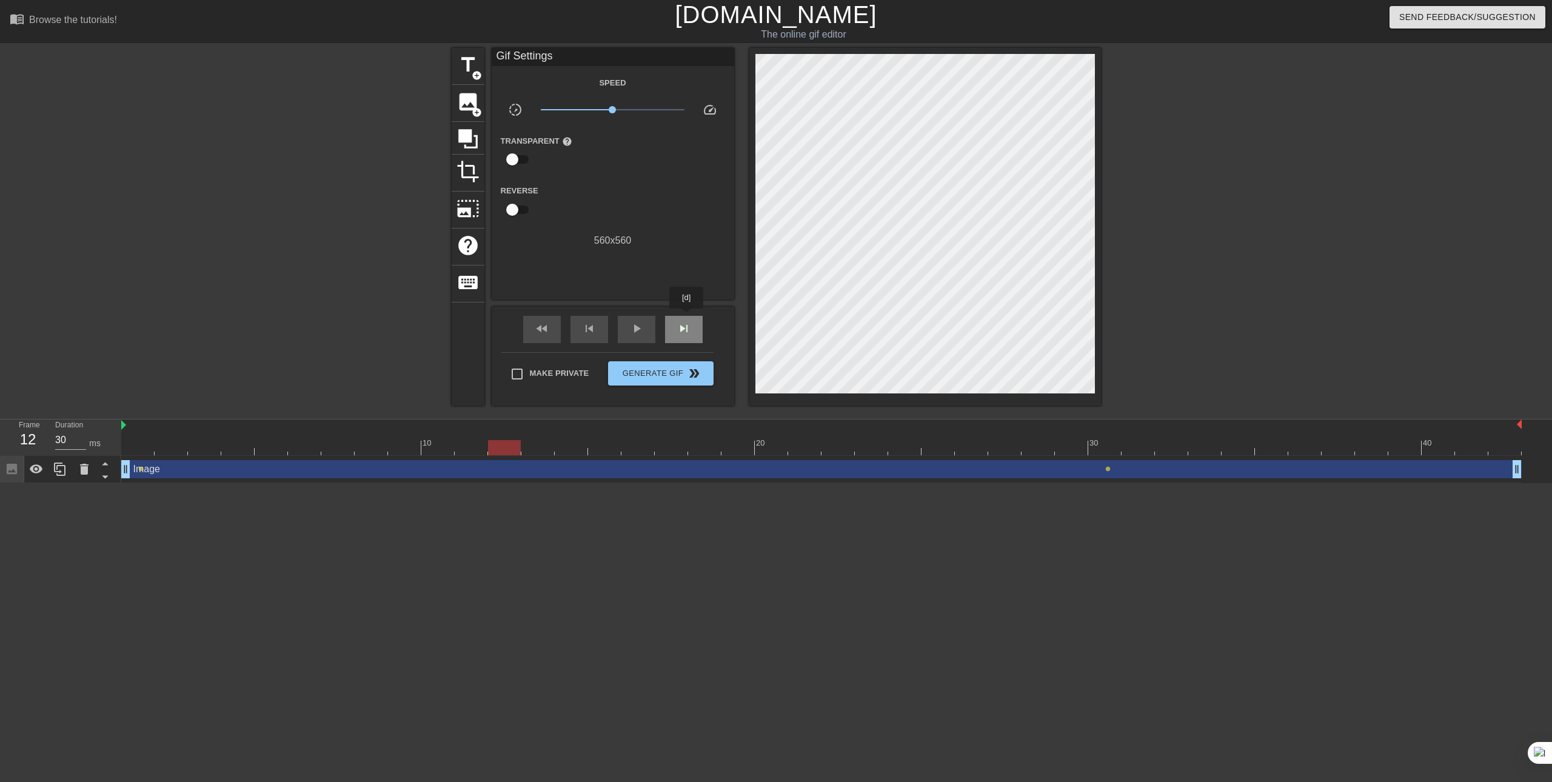
click at [687, 317] on div "skip_next" at bounding box center [684, 329] width 38 height 27
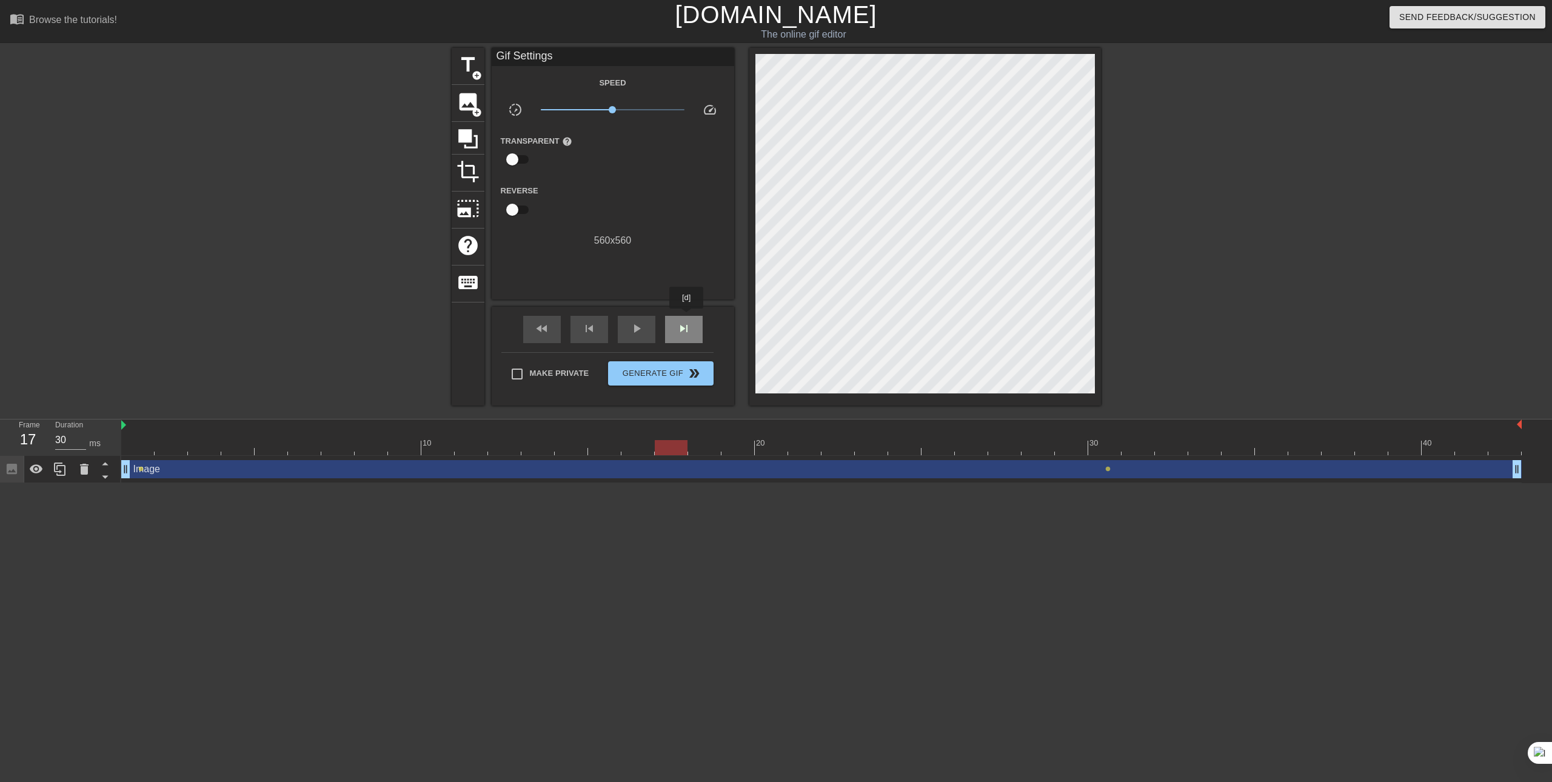
click at [687, 317] on div "skip_next" at bounding box center [684, 329] width 38 height 27
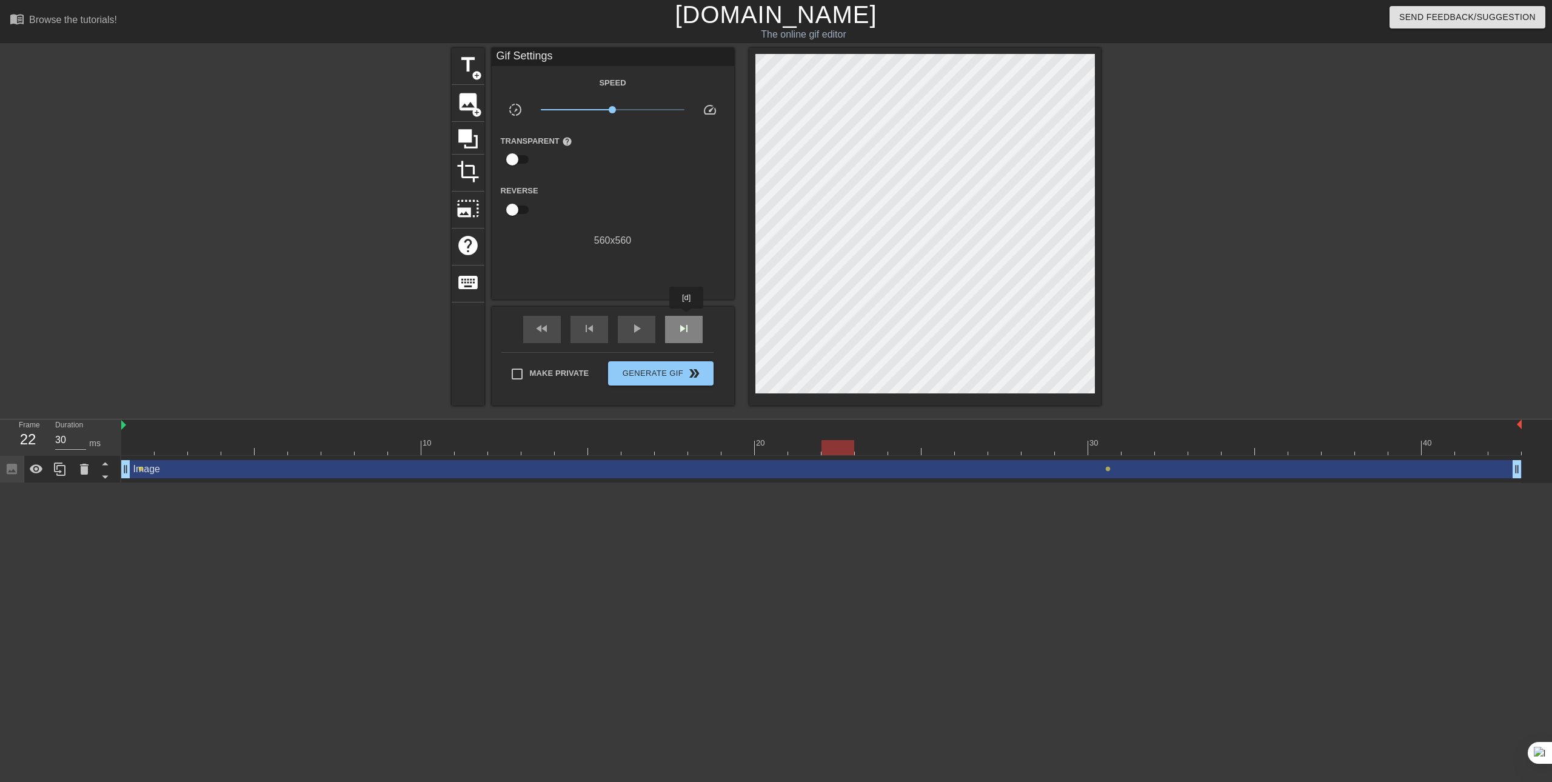
click at [687, 317] on div "skip_next" at bounding box center [684, 329] width 38 height 27
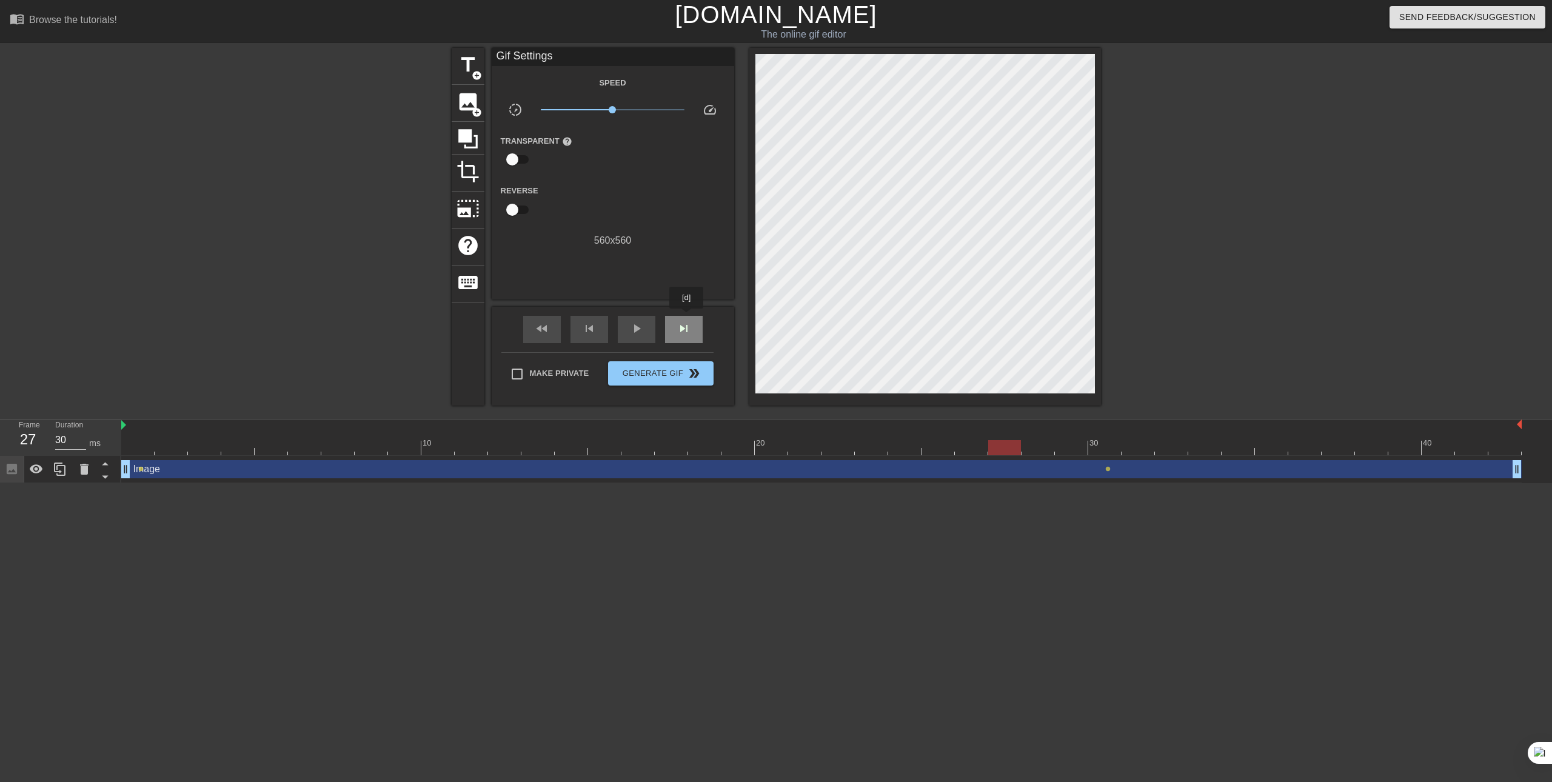
click at [687, 317] on div "skip_next" at bounding box center [684, 329] width 38 height 27
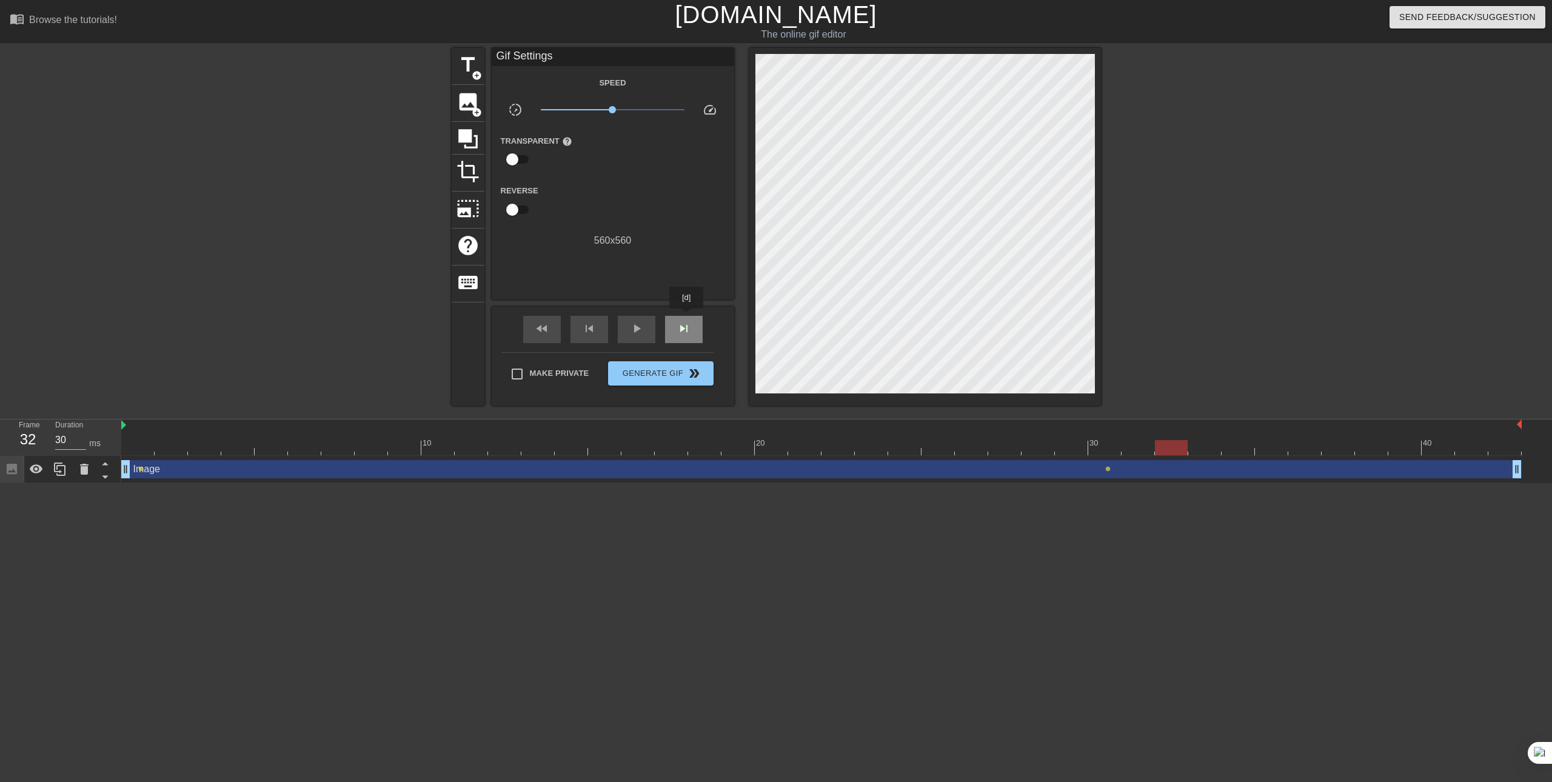
click at [687, 317] on div "skip_next" at bounding box center [684, 329] width 38 height 27
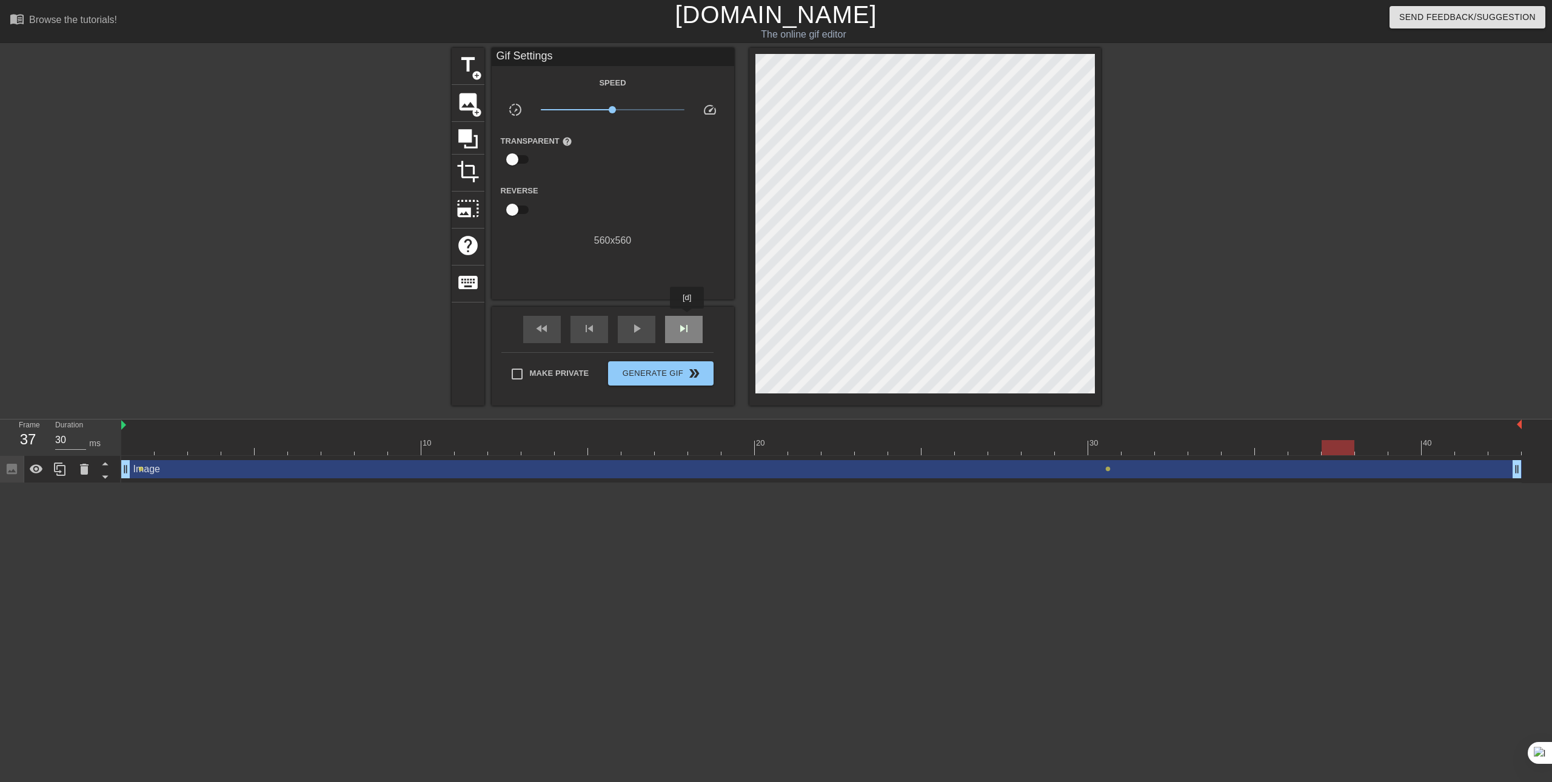
click at [687, 317] on div "skip_next" at bounding box center [684, 329] width 38 height 27
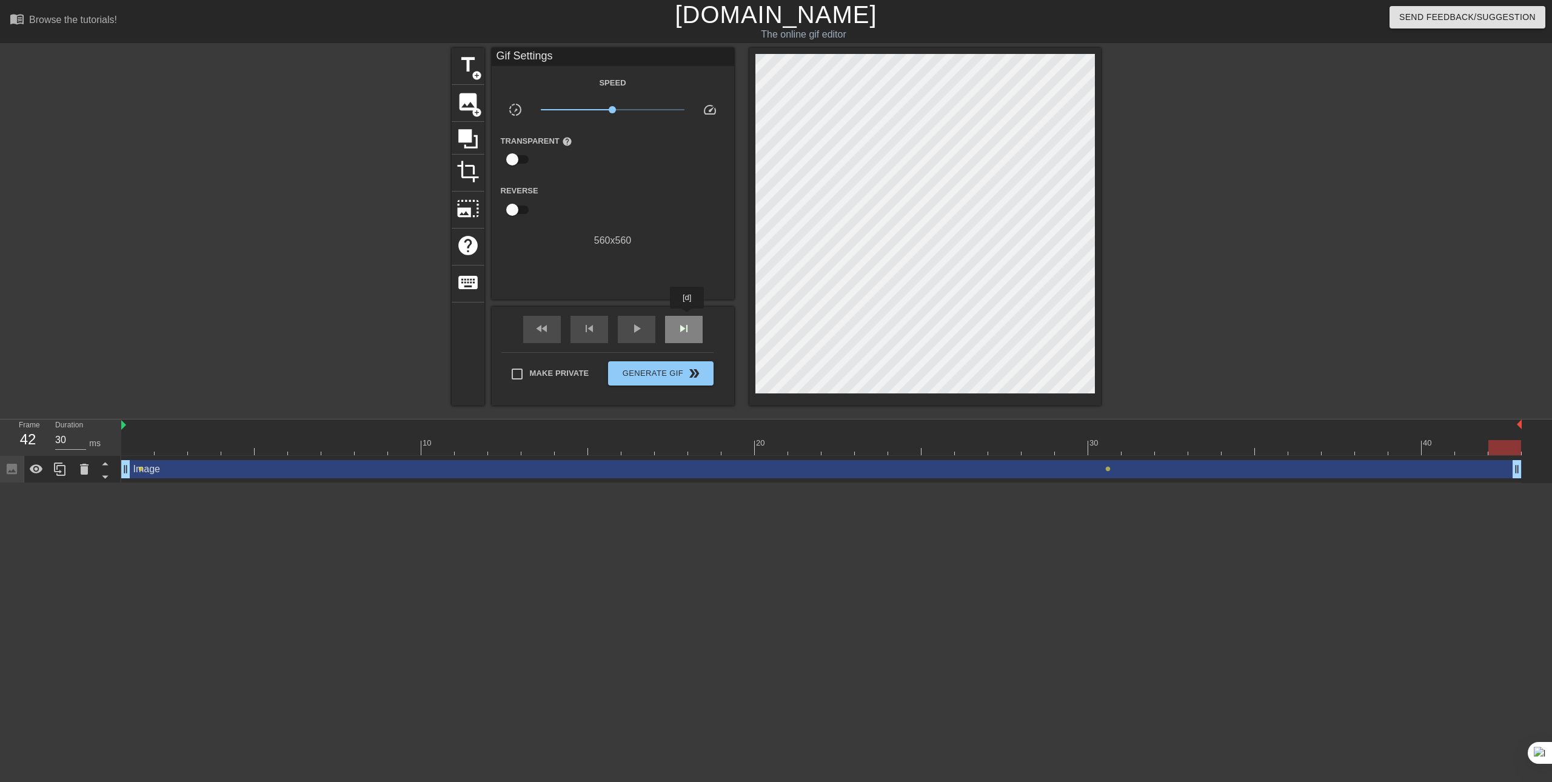
click at [687, 317] on div "skip_next" at bounding box center [684, 329] width 38 height 27
click at [552, 321] on div "fast_rewind" at bounding box center [542, 329] width 38 height 27
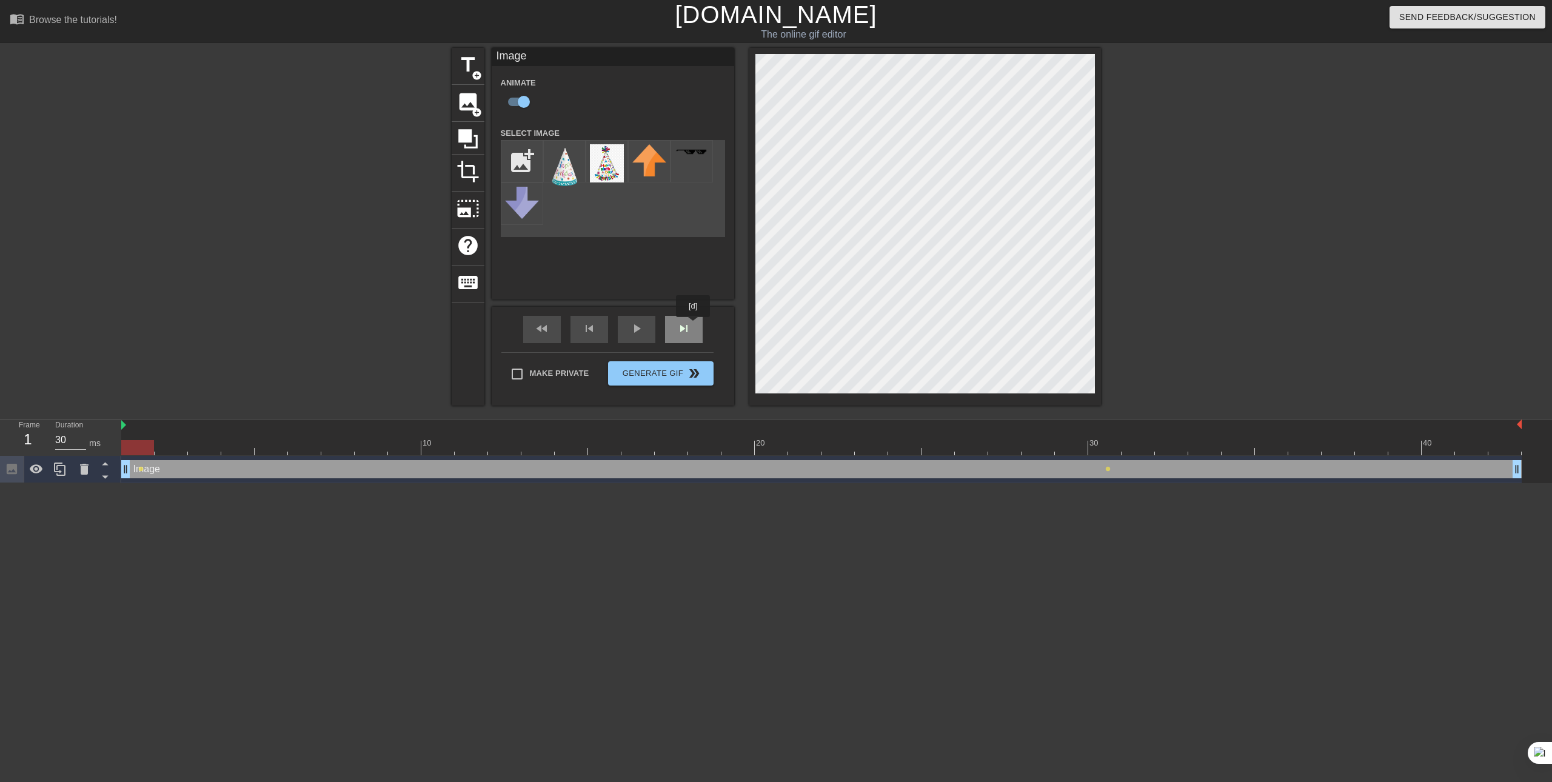
click at [693, 325] on div "skip_next" at bounding box center [684, 329] width 38 height 27
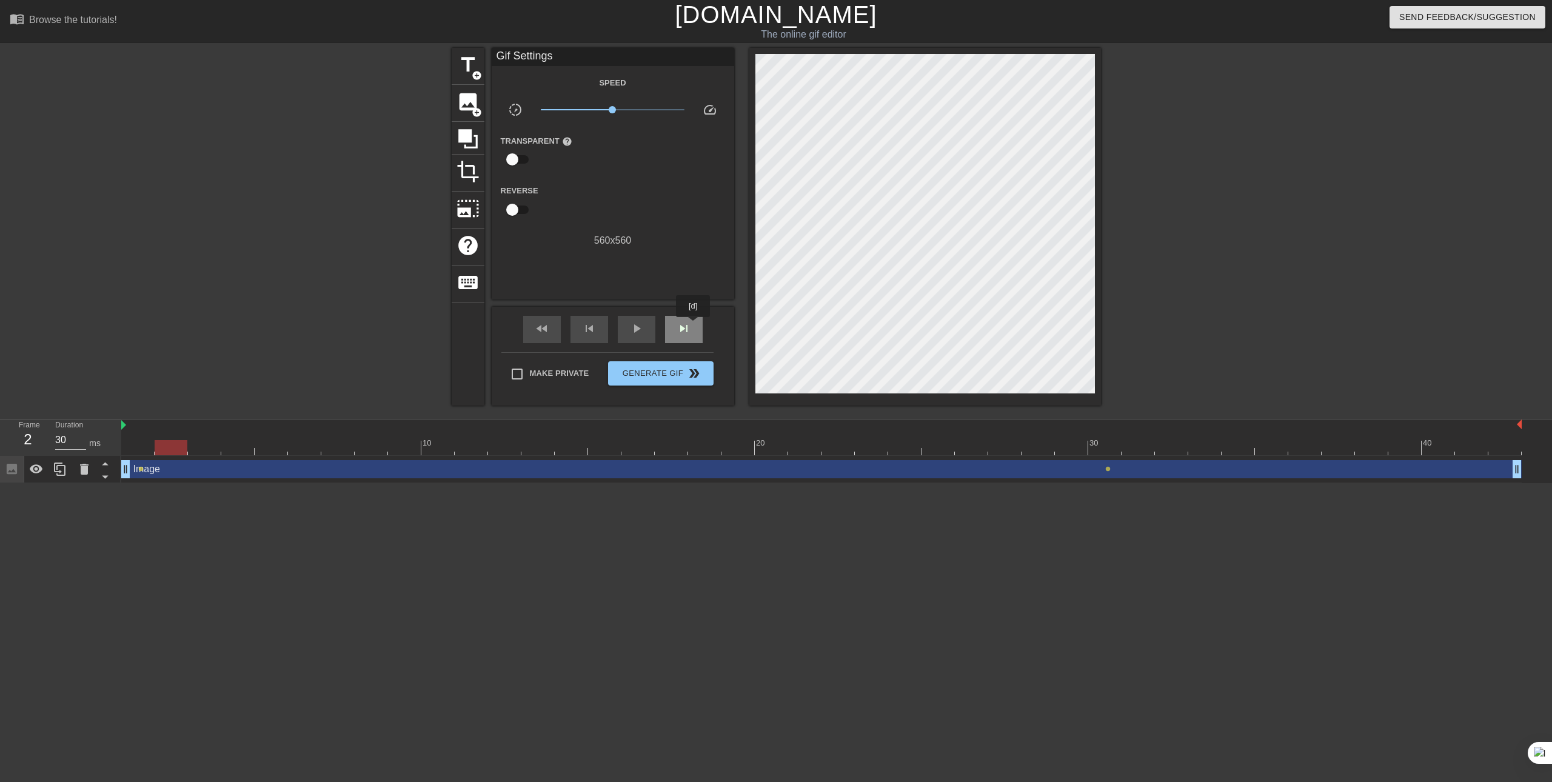
click at [693, 325] on div "skip_next" at bounding box center [684, 329] width 38 height 27
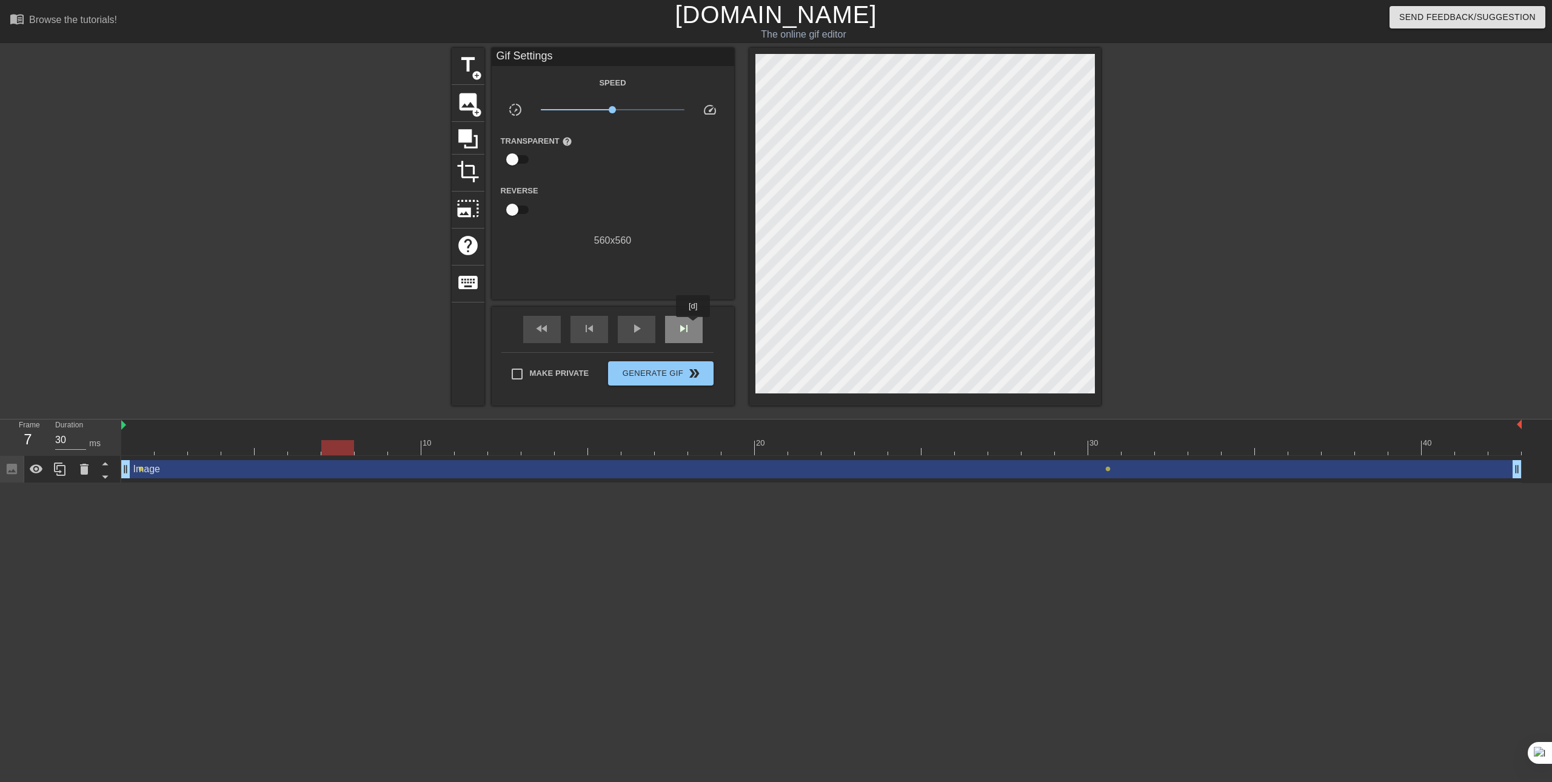
click at [693, 325] on div "skip_next" at bounding box center [684, 329] width 38 height 27
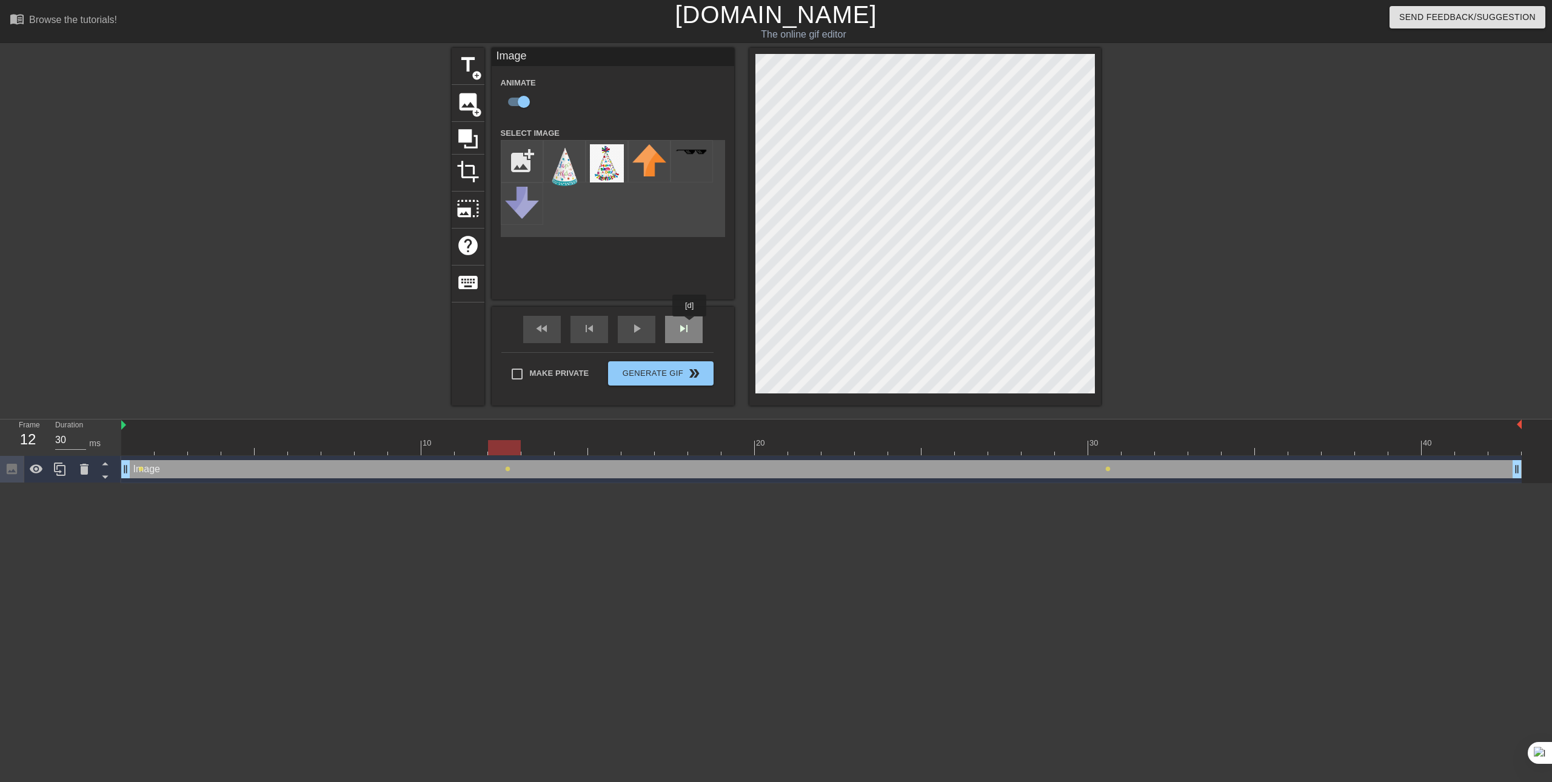
click at [690, 325] on span "skip_next" at bounding box center [683, 328] width 15 height 15
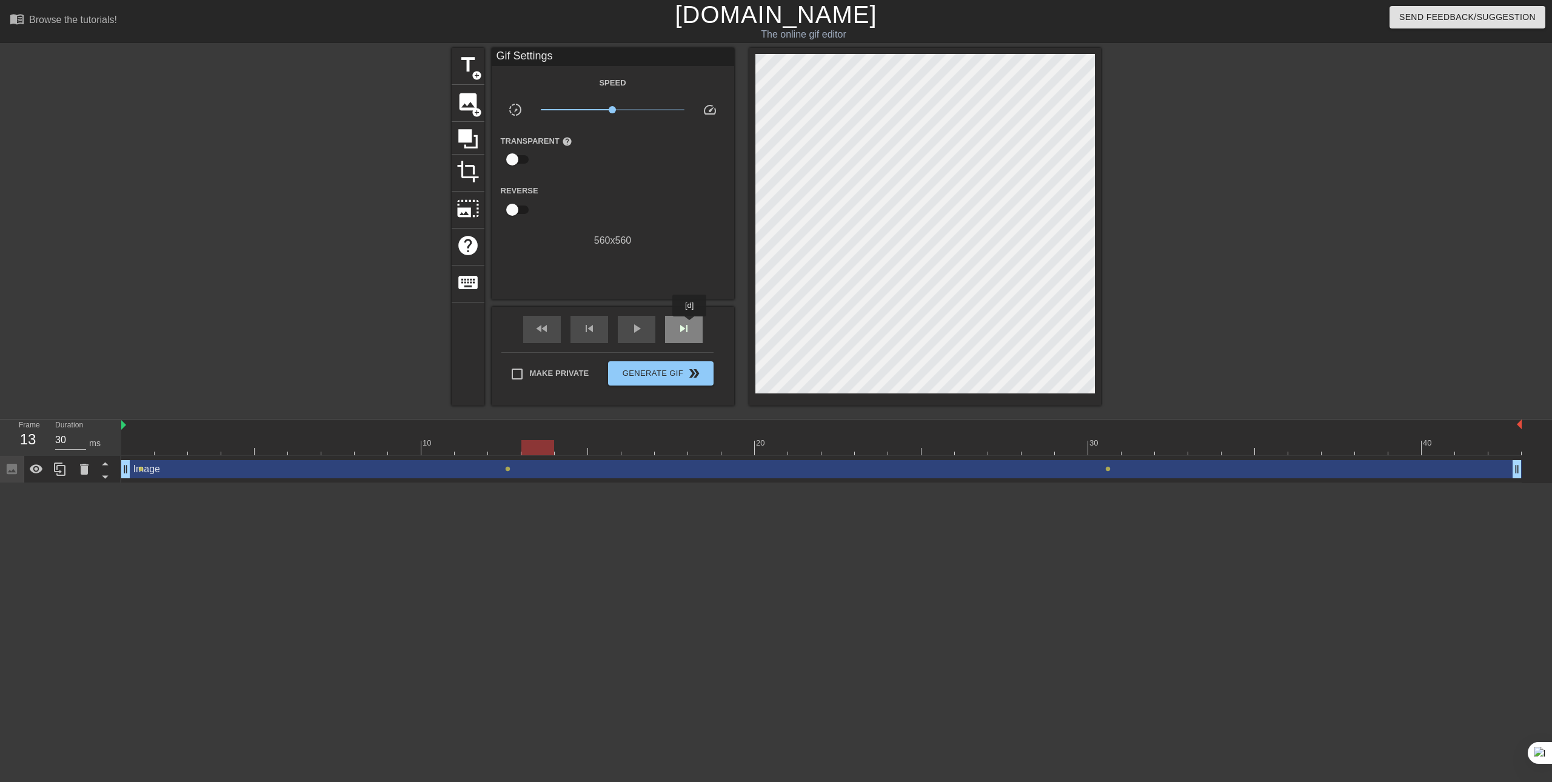
click at [690, 325] on span "skip_next" at bounding box center [683, 328] width 15 height 15
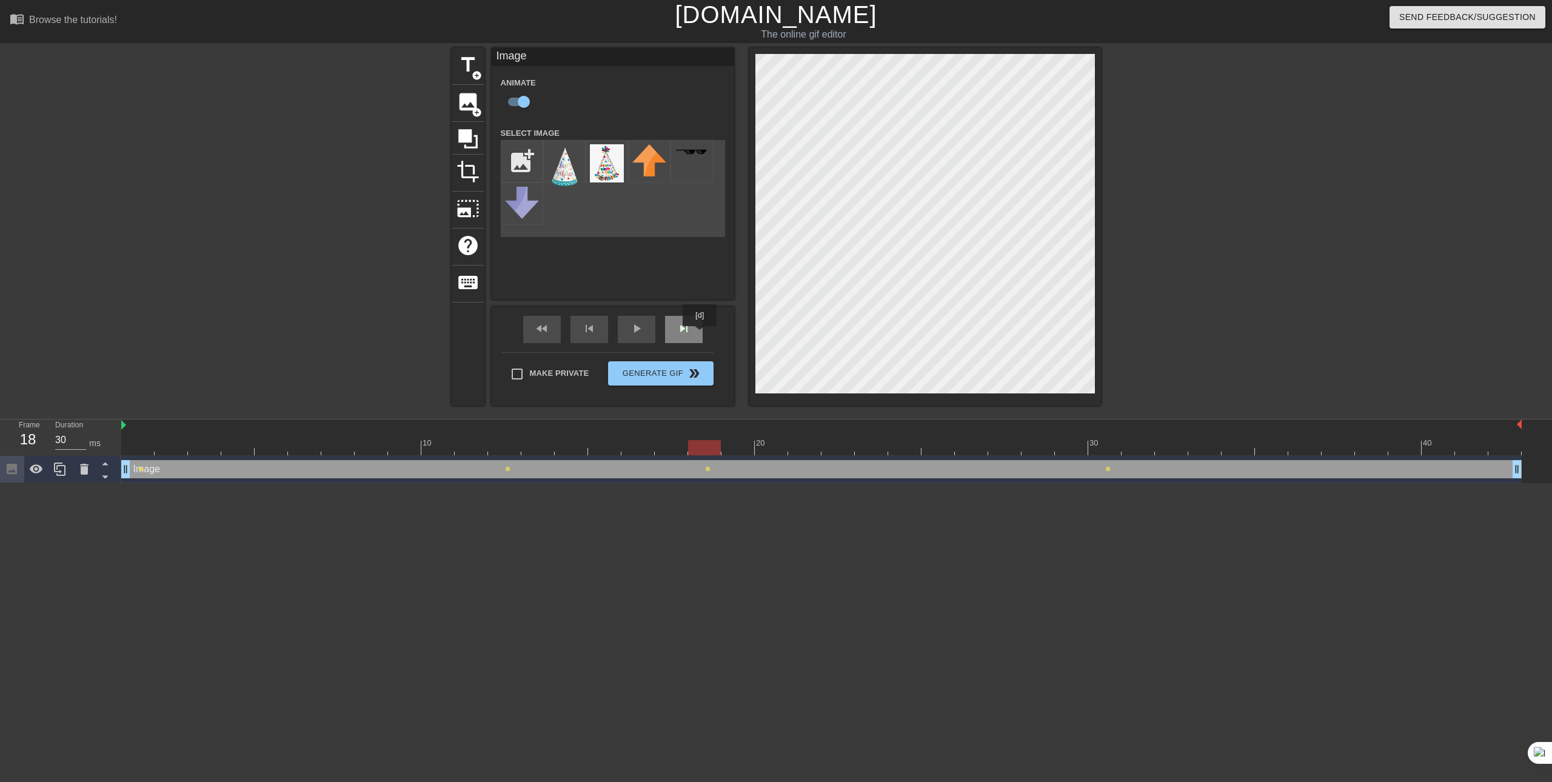
click at [700, 335] on div "skip_next" at bounding box center [684, 329] width 38 height 27
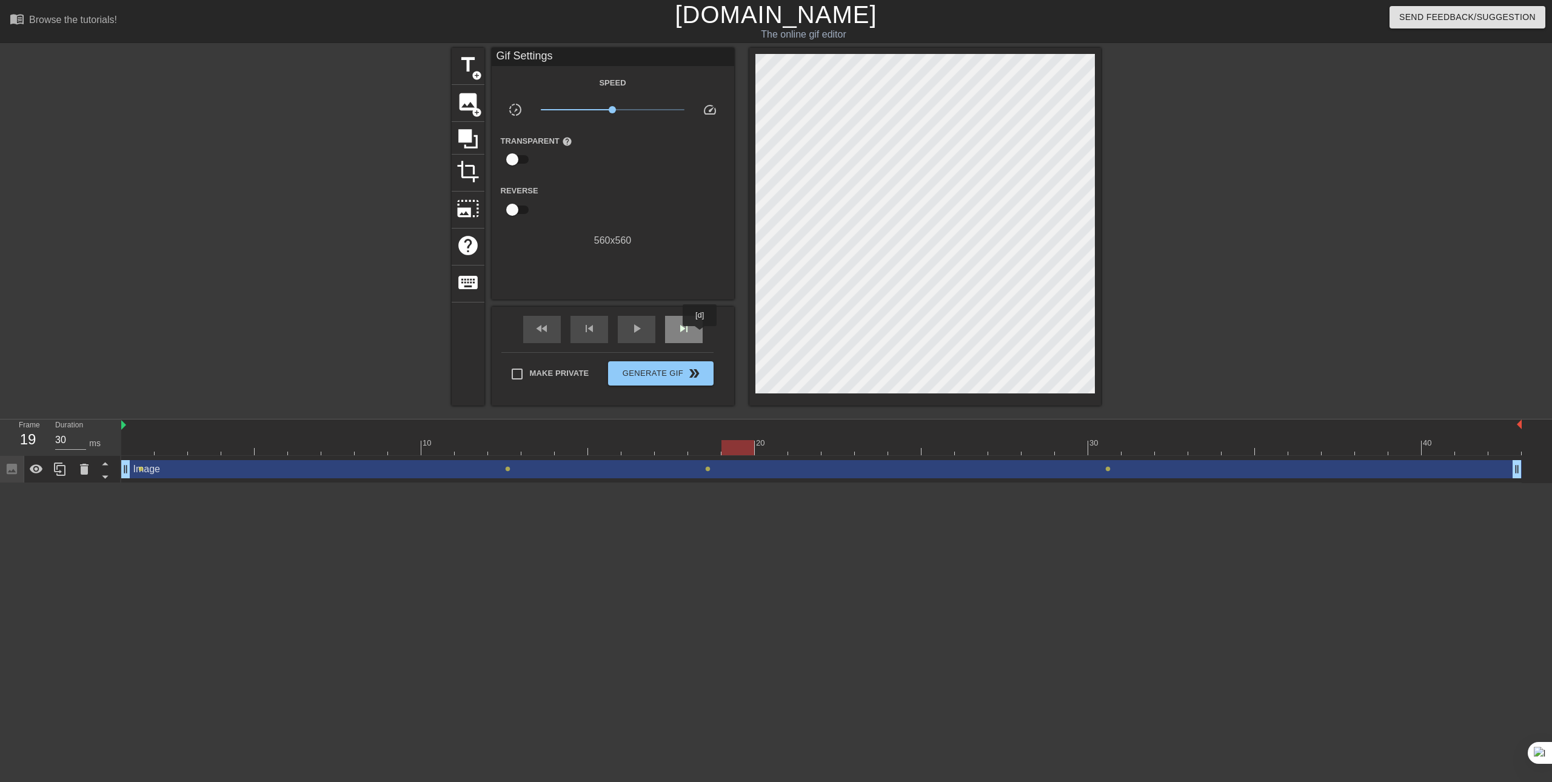
click at [700, 335] on div "skip_next" at bounding box center [684, 329] width 38 height 27
click at [700, 334] on div "skip_next" at bounding box center [684, 329] width 38 height 27
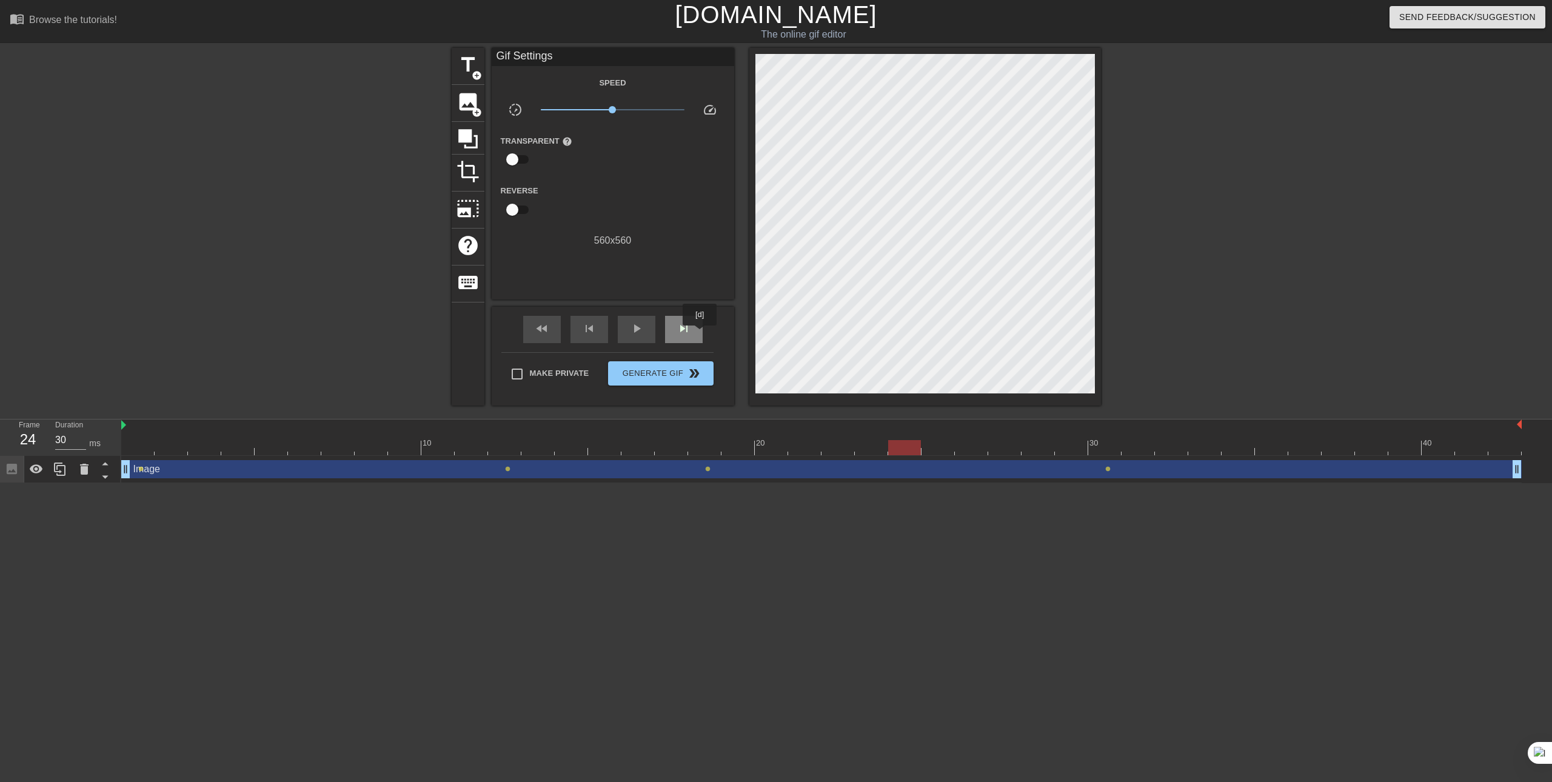
click at [700, 334] on div "skip_next" at bounding box center [684, 329] width 38 height 27
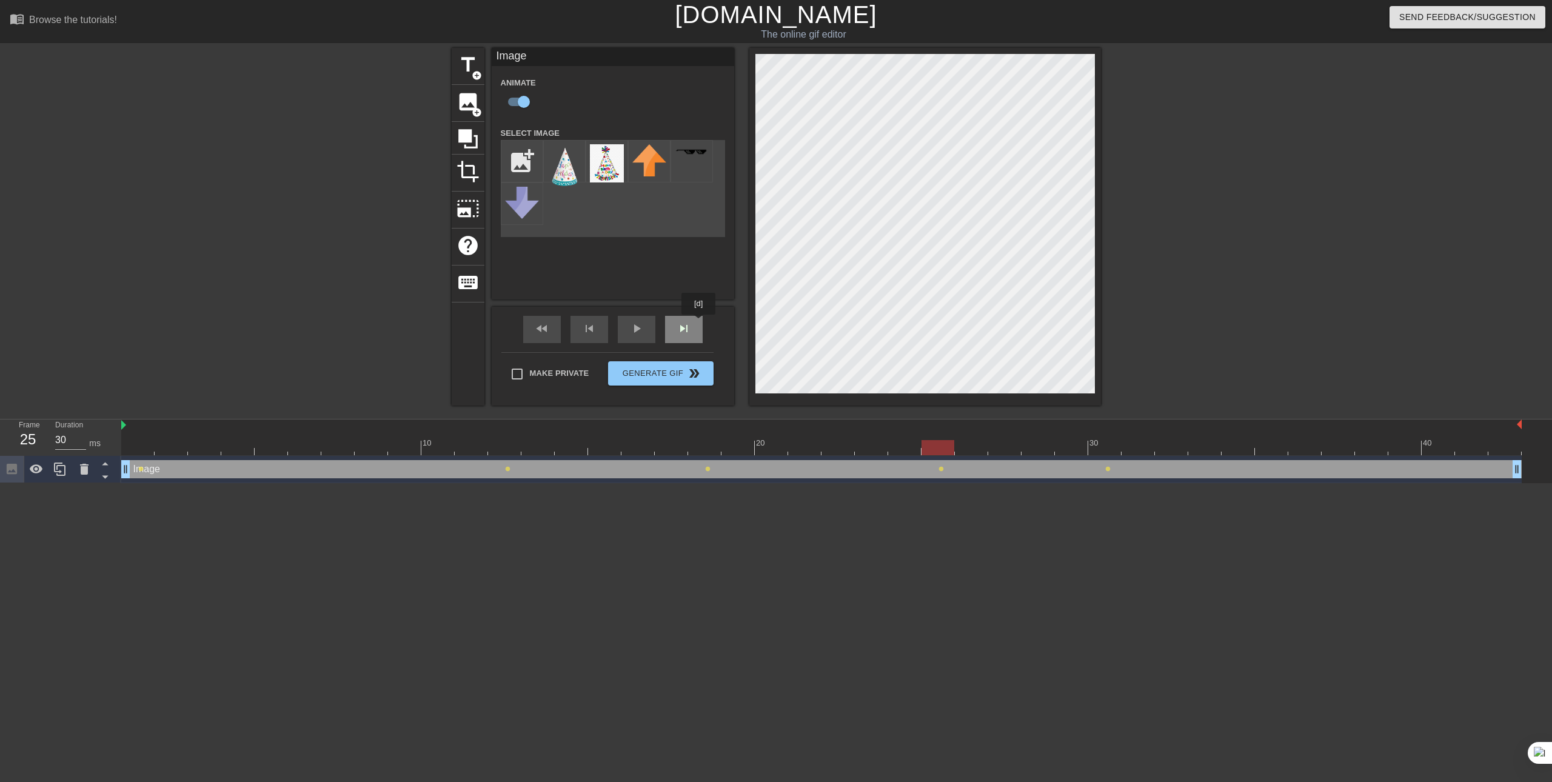
click at [699, 323] on div "skip_next" at bounding box center [684, 329] width 38 height 27
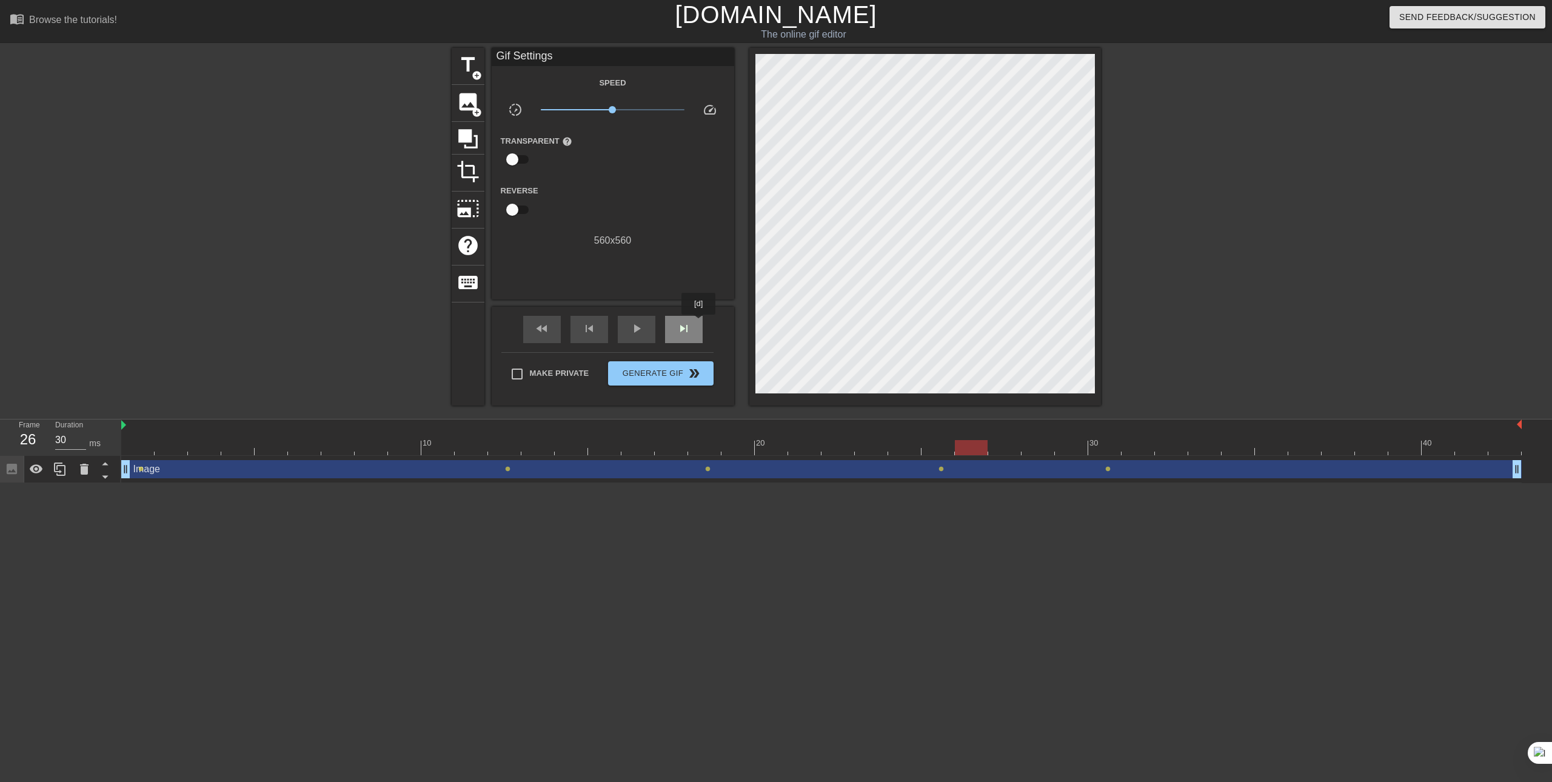
click at [699, 323] on div "skip_next" at bounding box center [684, 329] width 38 height 27
click at [693, 318] on div "skip_next" at bounding box center [684, 329] width 38 height 27
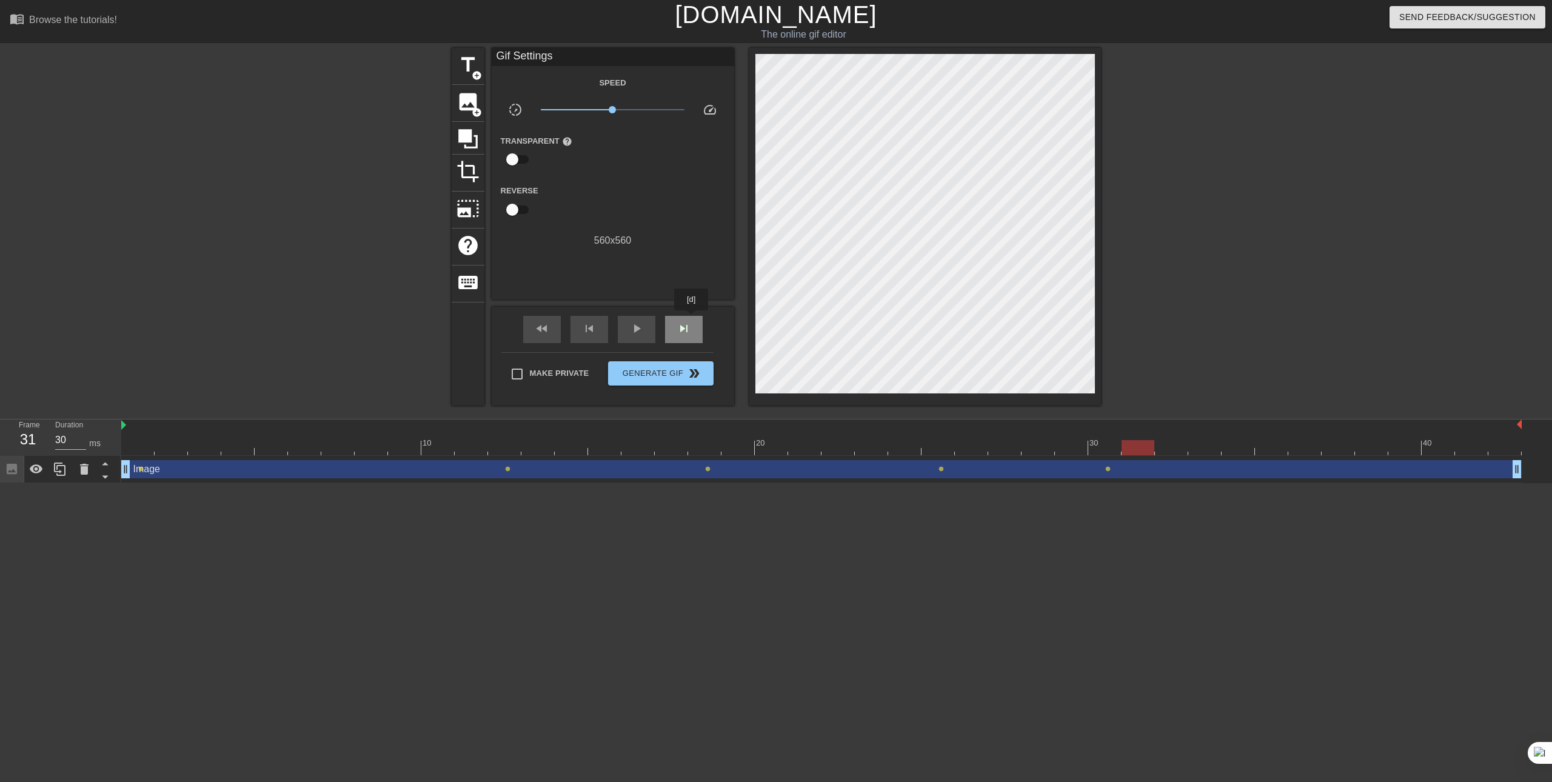
click at [692, 319] on div "skip_next" at bounding box center [684, 329] width 38 height 27
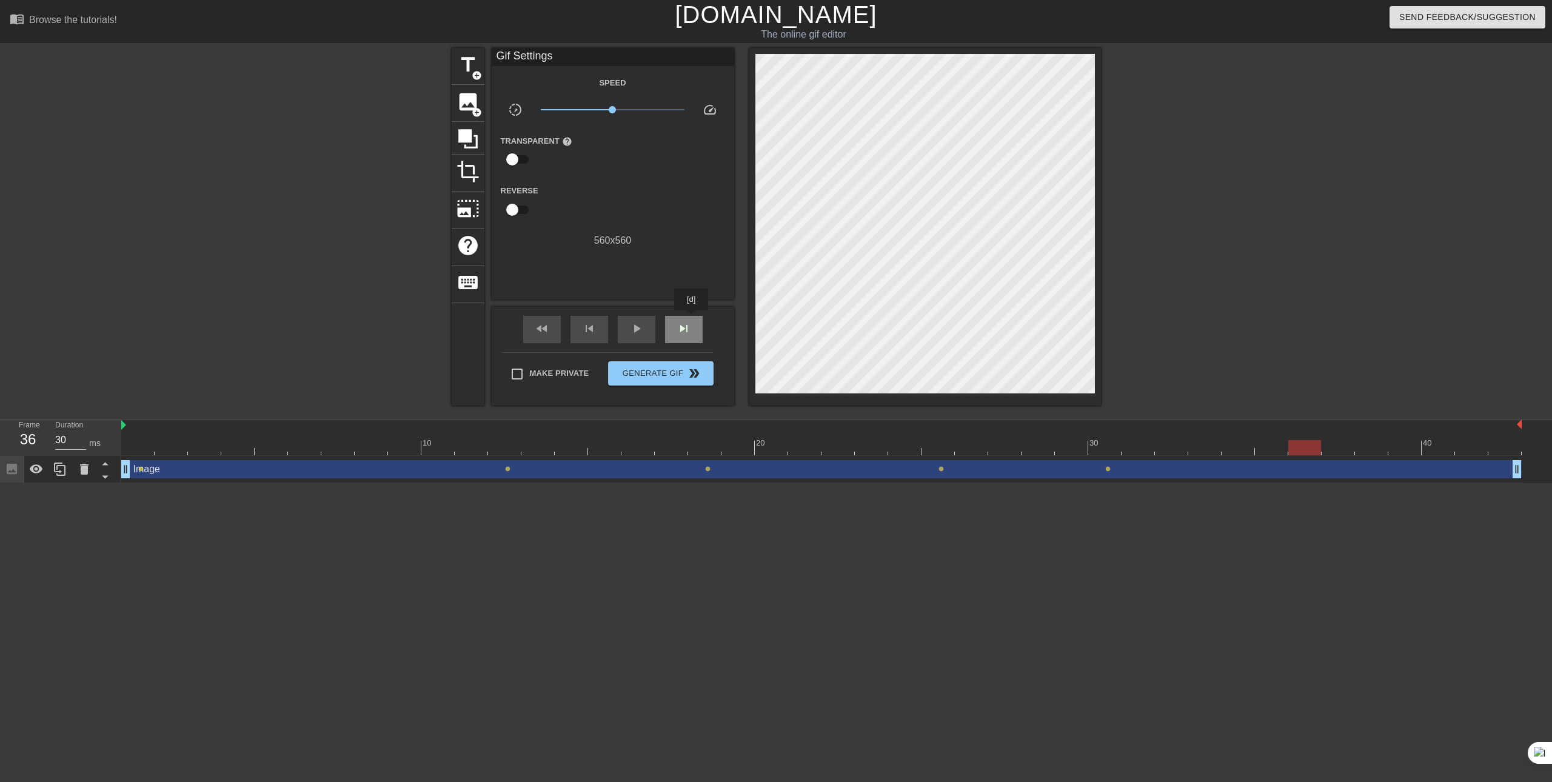
click at [692, 319] on div "skip_next" at bounding box center [684, 329] width 38 height 27
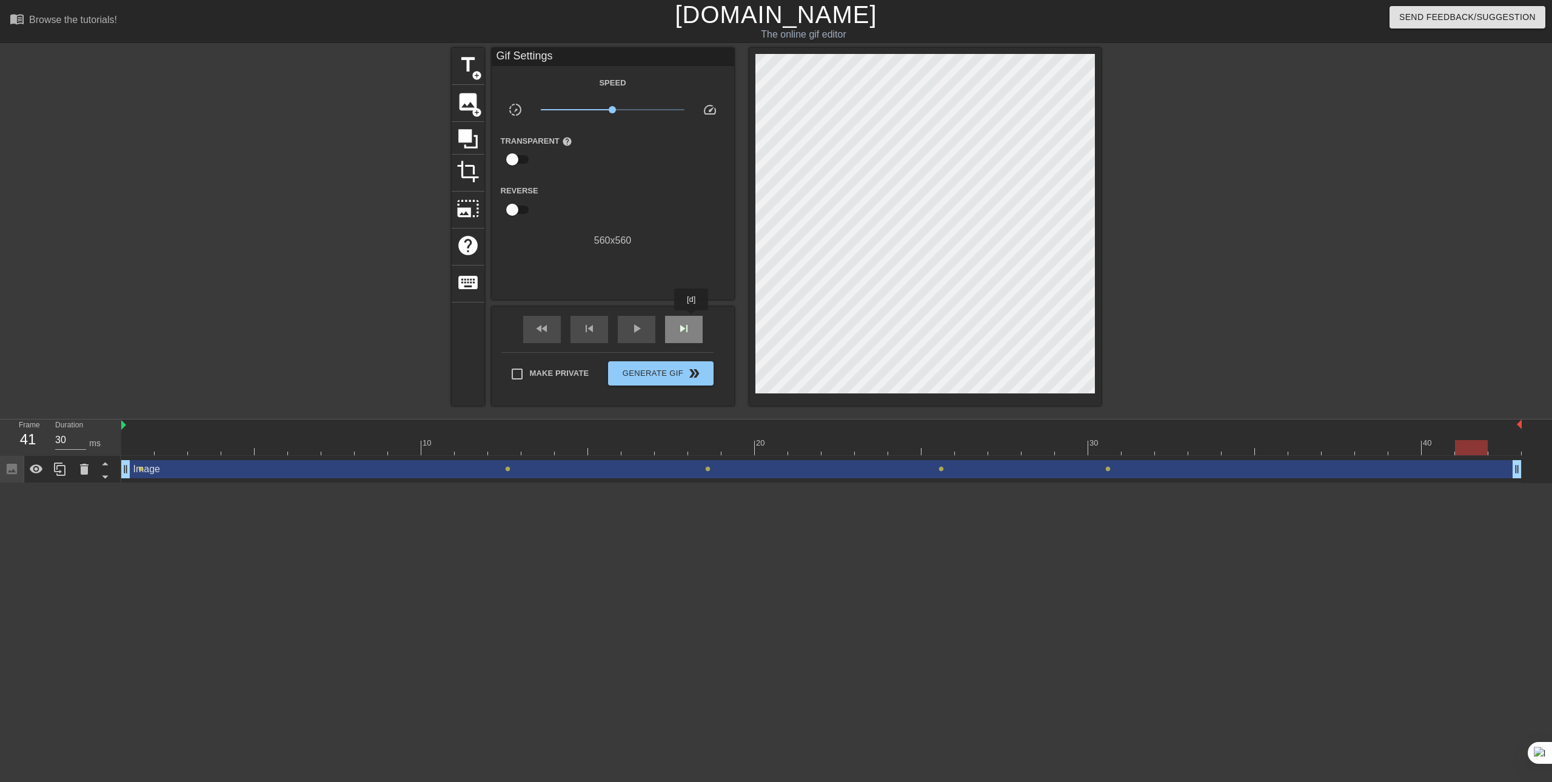
click at [692, 319] on div "skip_next" at bounding box center [684, 329] width 38 height 27
click at [636, 327] on span "play_arrow" at bounding box center [636, 328] width 15 height 15
click at [636, 327] on span "pause" at bounding box center [636, 328] width 15 height 15
click at [653, 366] on span "Generate Gif double_arrow" at bounding box center [660, 373] width 95 height 15
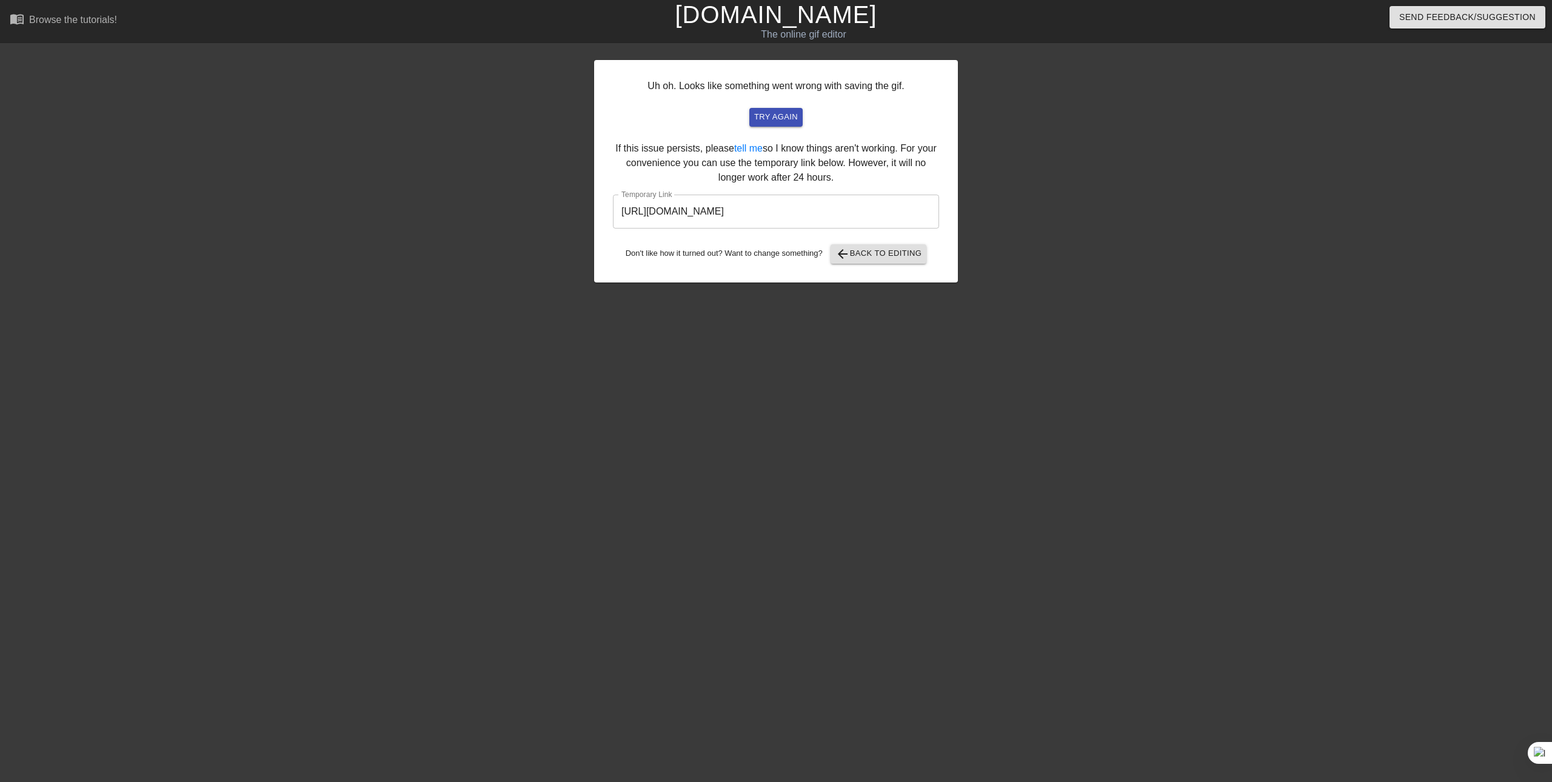
click at [799, 222] on input "[URL][DOMAIN_NAME]" at bounding box center [776, 212] width 326 height 34
click at [865, 254] on span "arrow_back Back to Editing" at bounding box center [878, 254] width 87 height 15
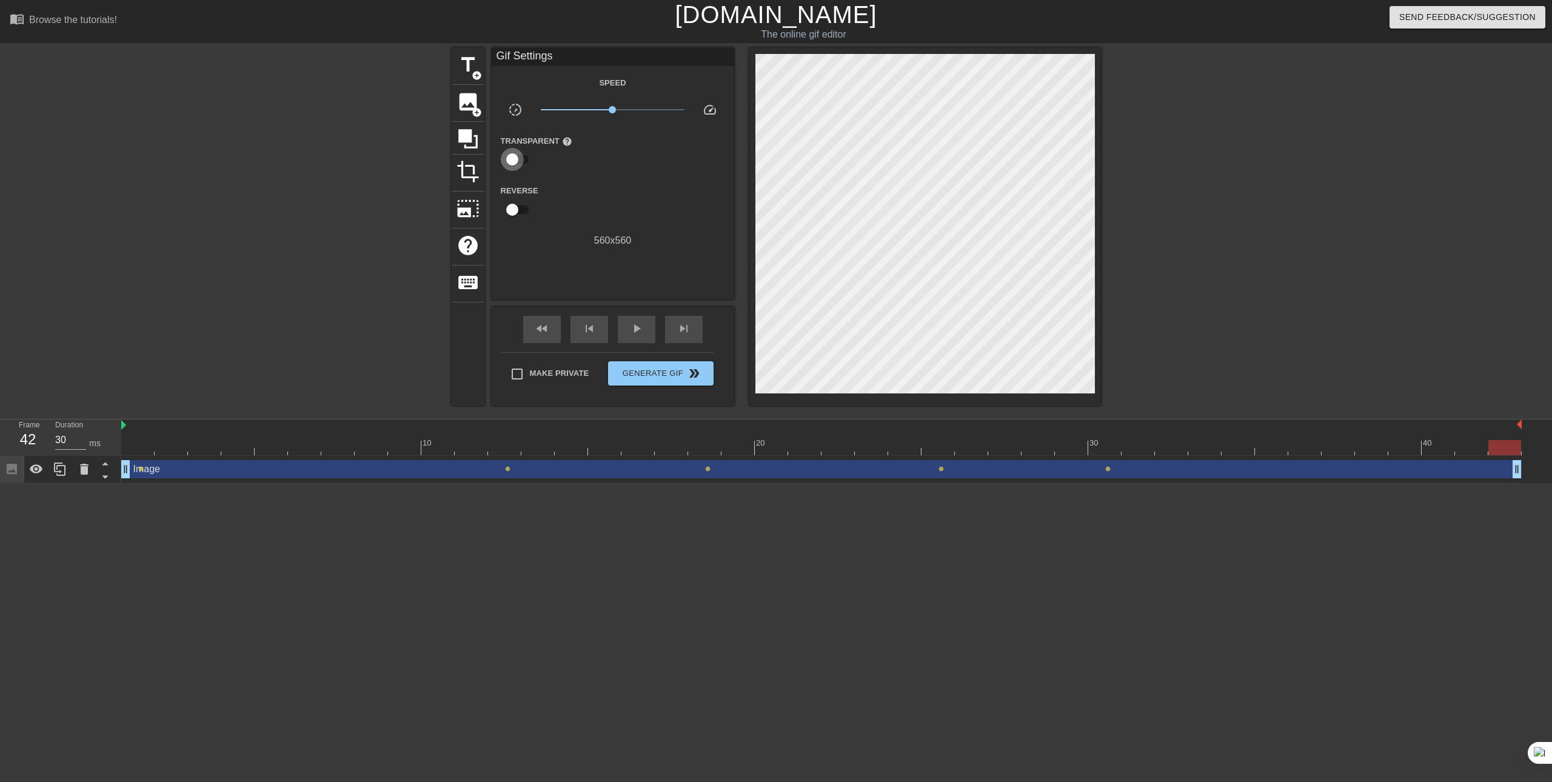
click at [513, 161] on input "checkbox" at bounding box center [512, 159] width 69 height 23
checkbox input "true"
click at [620, 168] on div at bounding box center [613, 160] width 24 height 24
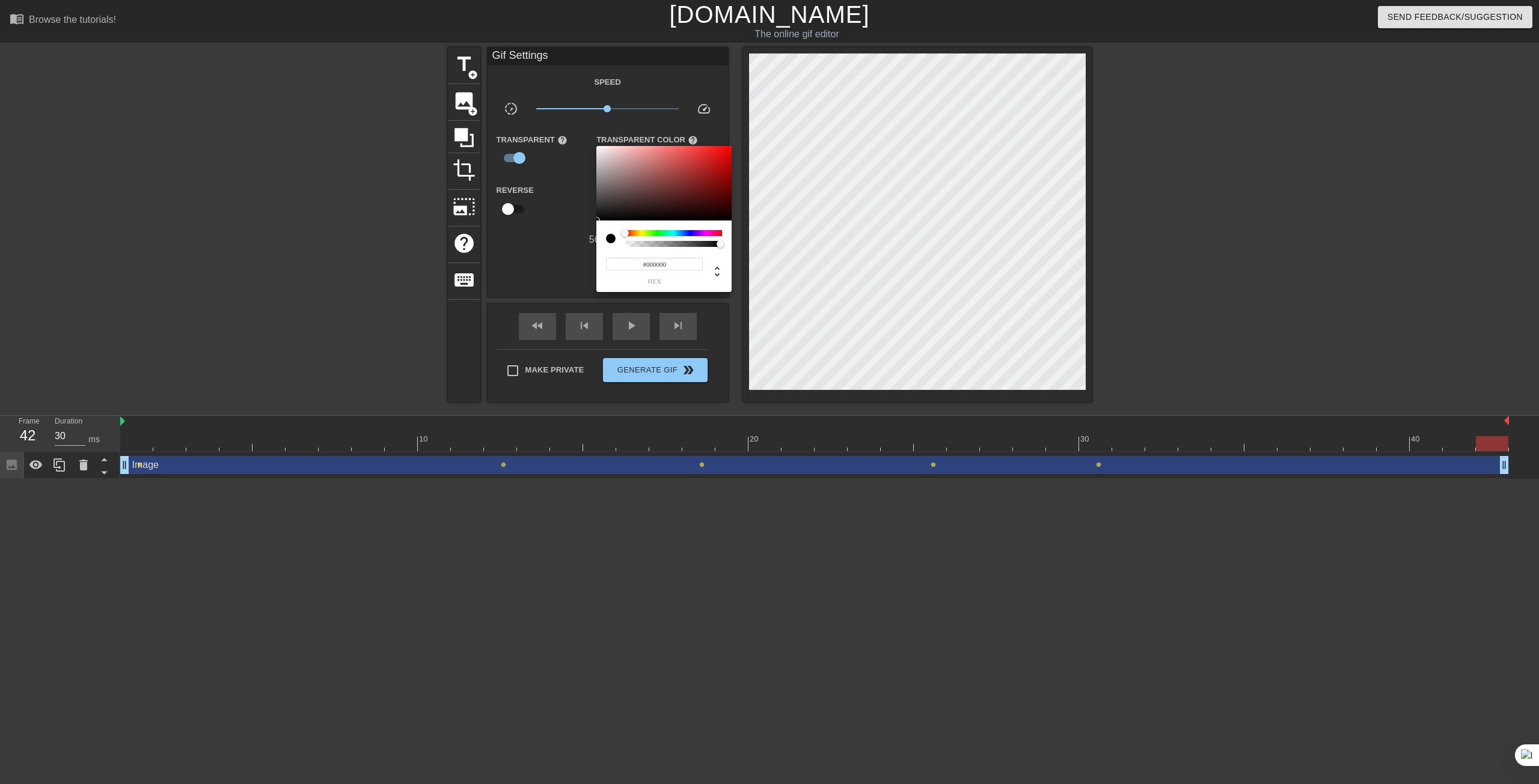
type input "0"
drag, startPoint x: 652, startPoint y: 246, endPoint x: 558, endPoint y: 245, distance: 94.0
click at [558, 245] on div "0 r 0 g 0 b 0 a" at bounding box center [770, 392] width 1539 height 784
click at [539, 231] on div at bounding box center [770, 392] width 1539 height 784
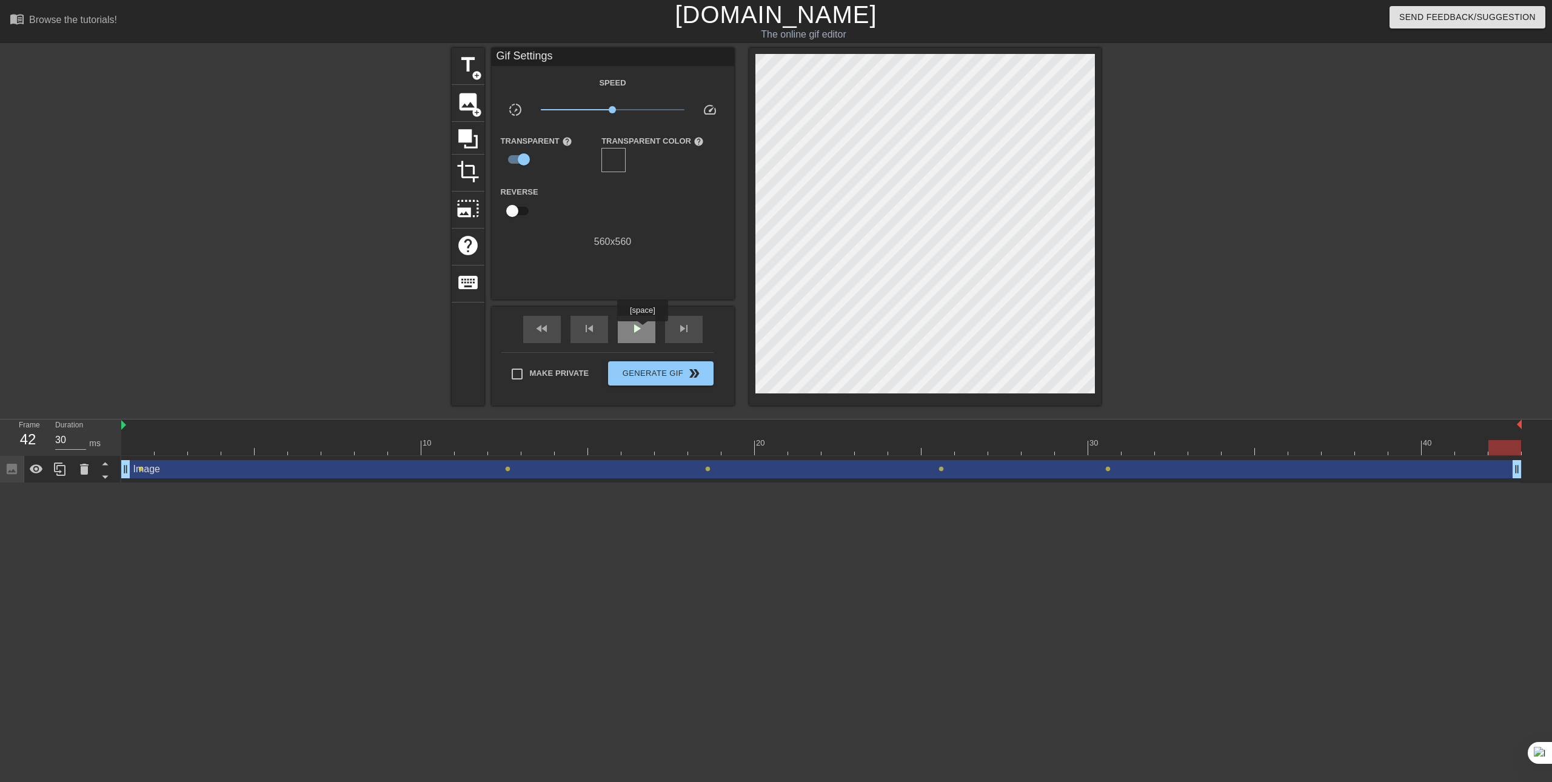
click at [642, 330] on span "play_arrow" at bounding box center [636, 328] width 15 height 15
click at [672, 372] on span "Generate Gif double_arrow" at bounding box center [660, 373] width 95 height 15
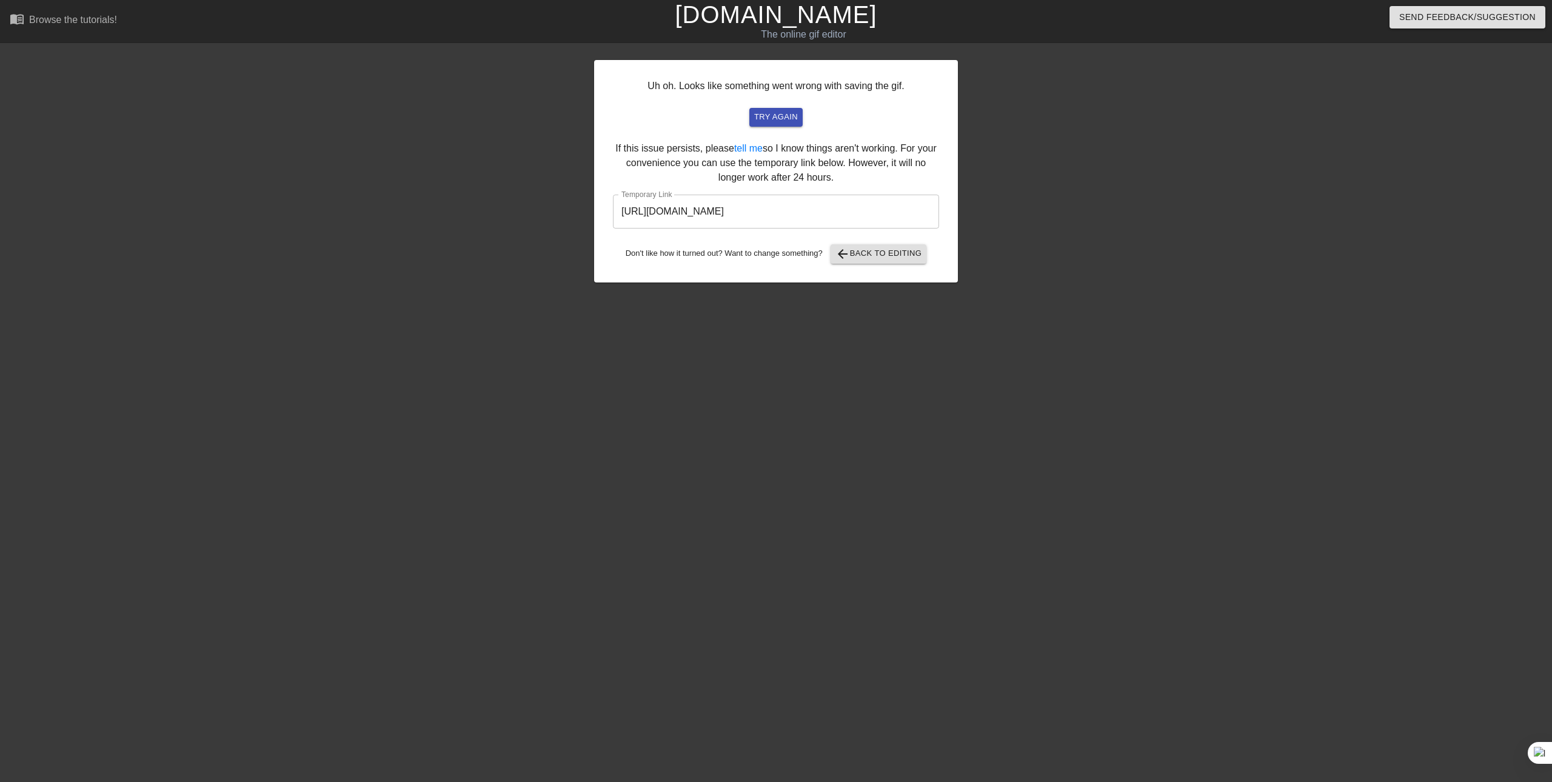
click at [885, 222] on input "[URL][DOMAIN_NAME]" at bounding box center [776, 212] width 326 height 34
